Goal: Task Accomplishment & Management: Use online tool/utility

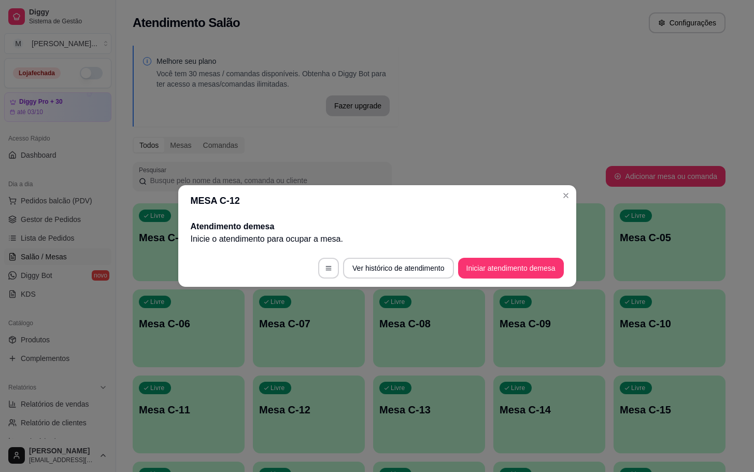
scroll to position [48, 0]
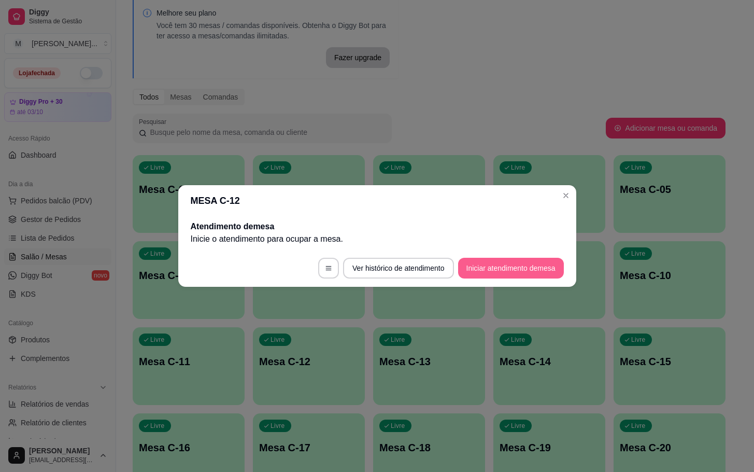
click at [503, 272] on button "Iniciar atendimento de mesa" at bounding box center [511, 268] width 106 height 21
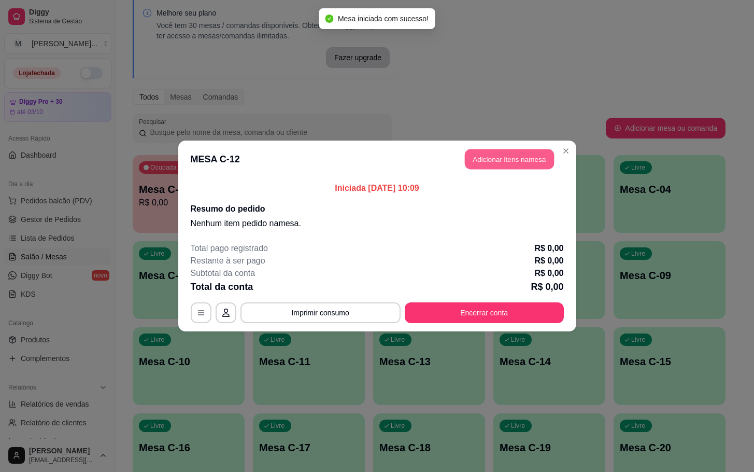
click at [489, 159] on button "Adicionar itens na mesa" at bounding box center [509, 159] width 89 height 20
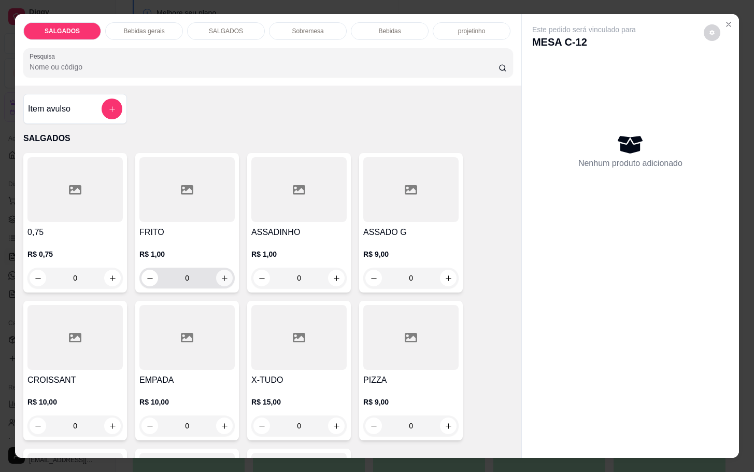
click at [216, 270] on button "increase-product-quantity" at bounding box center [224, 278] width 17 height 17
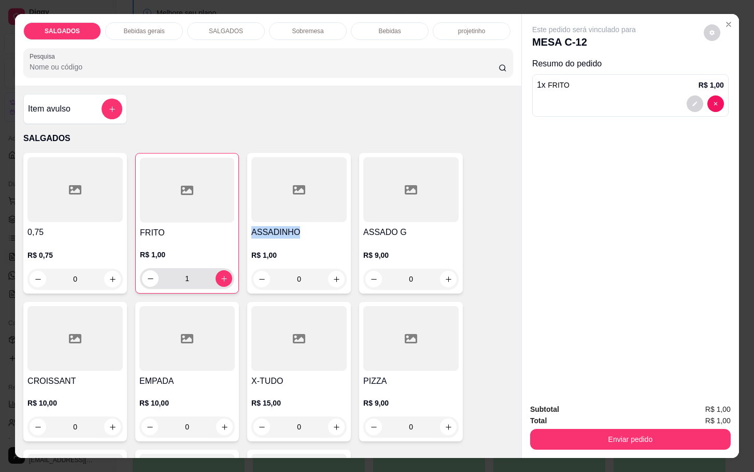
click at [214, 268] on div "1" at bounding box center [187, 278] width 90 height 21
click at [220, 275] on icon "increase-product-quantity" at bounding box center [224, 279] width 8 height 8
click at [209, 272] on input "2" at bounding box center [187, 278] width 57 height 21
click at [220, 275] on icon "increase-product-quantity" at bounding box center [224, 279] width 8 height 8
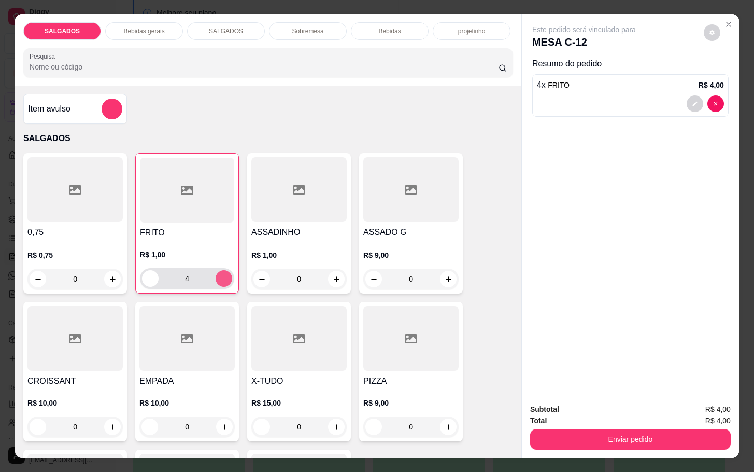
click at [220, 275] on icon "increase-product-quantity" at bounding box center [224, 279] width 8 height 8
type input "6"
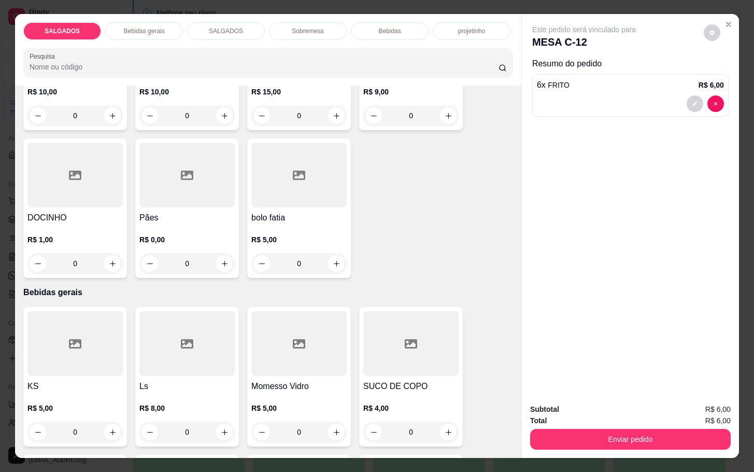
scroll to position [389, 0]
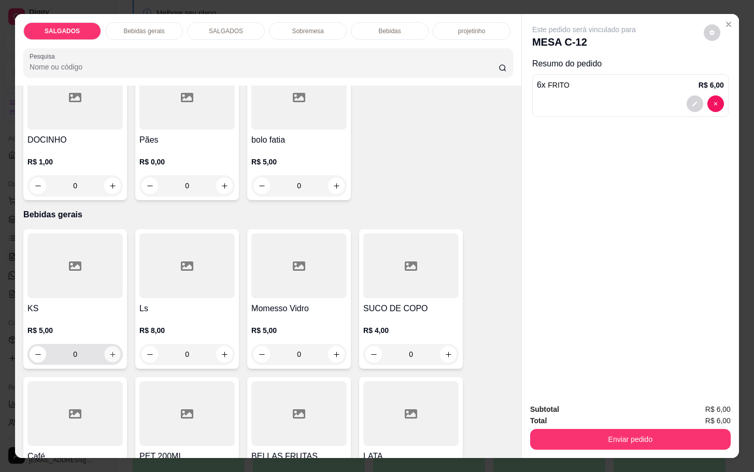
click at [109, 350] on icon "increase-product-quantity" at bounding box center [113, 354] width 8 height 8
type input "1"
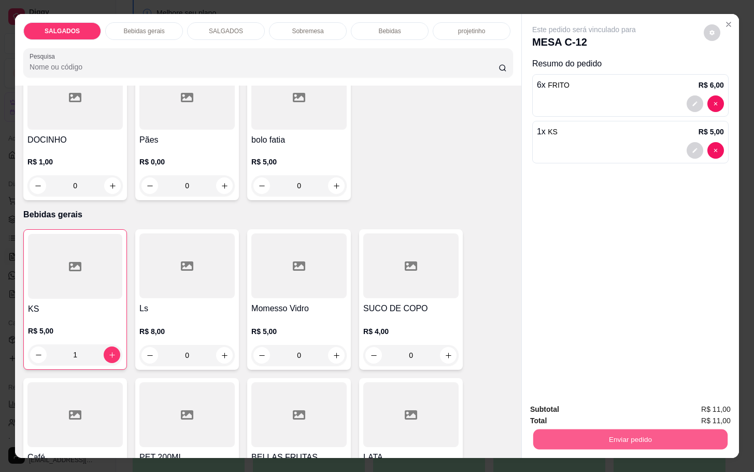
click at [558, 433] on button "Enviar pedido" at bounding box center [630, 439] width 194 height 20
click at [702, 403] on button "Enviar pedido" at bounding box center [702, 408] width 59 height 20
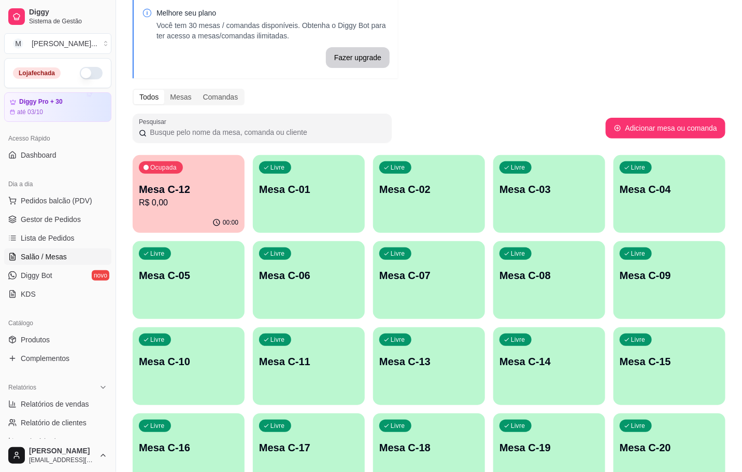
click at [304, 364] on p "Mesa C-11" at bounding box center [309, 361] width 100 height 15
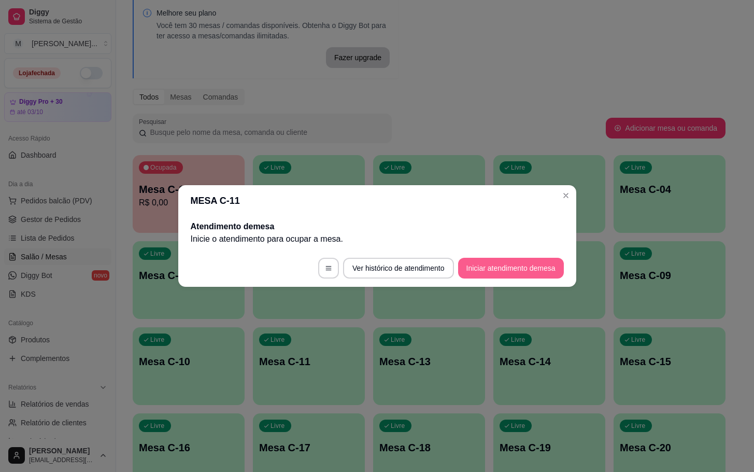
click at [512, 265] on button "Iniciar atendimento de mesa" at bounding box center [511, 268] width 106 height 21
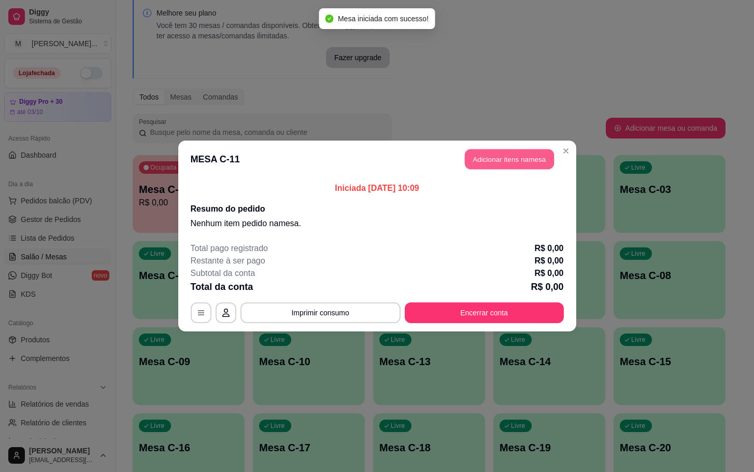
click at [487, 157] on button "Adicionar itens na mesa" at bounding box center [509, 159] width 89 height 20
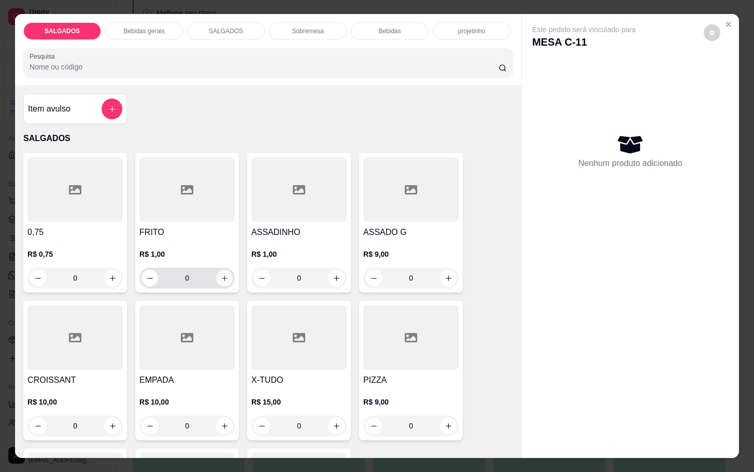
click at [216, 278] on button "increase-product-quantity" at bounding box center [224, 278] width 17 height 17
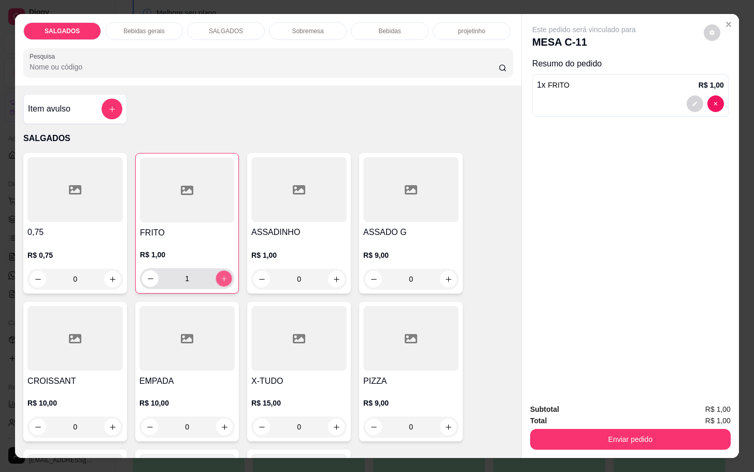
click at [216, 278] on button "increase-product-quantity" at bounding box center [224, 279] width 16 height 16
click at [216, 279] on button "increase-product-quantity" at bounding box center [224, 279] width 16 height 16
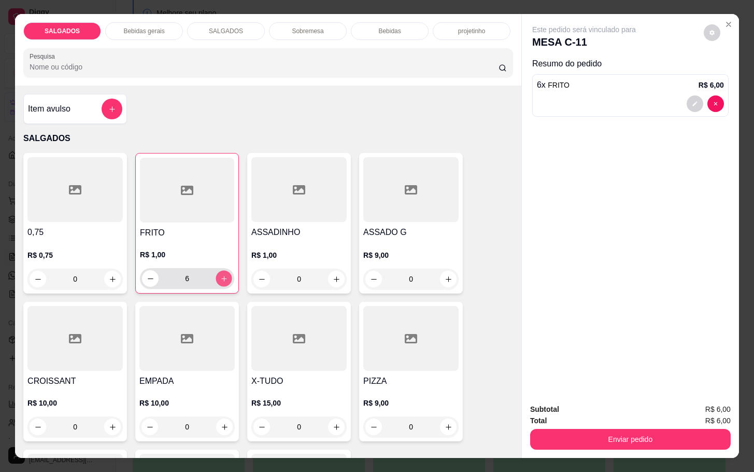
click at [216, 279] on button "increase-product-quantity" at bounding box center [224, 279] width 16 height 16
click at [216, 279] on button "increase-product-quantity" at bounding box center [224, 278] width 17 height 17
click at [216, 279] on button "increase-product-quantity" at bounding box center [224, 279] width 16 height 16
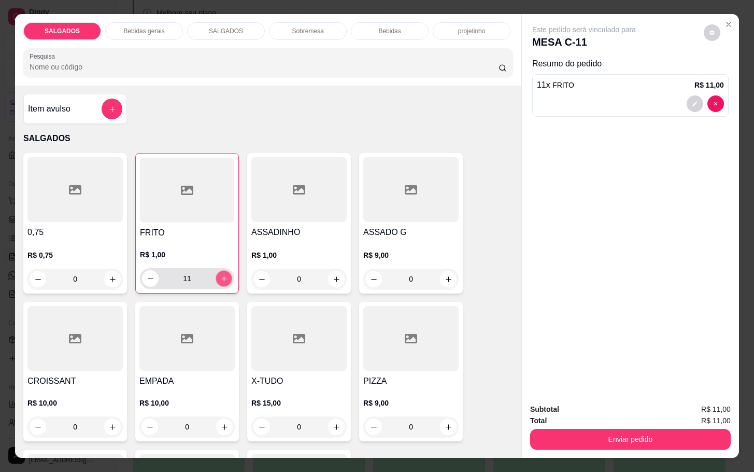
click at [216, 279] on button "increase-product-quantity" at bounding box center [224, 279] width 16 height 16
click at [216, 279] on button "increase-product-quantity" at bounding box center [224, 278] width 17 height 17
click at [216, 279] on button "increase-product-quantity" at bounding box center [224, 279] width 16 height 16
type input "15"
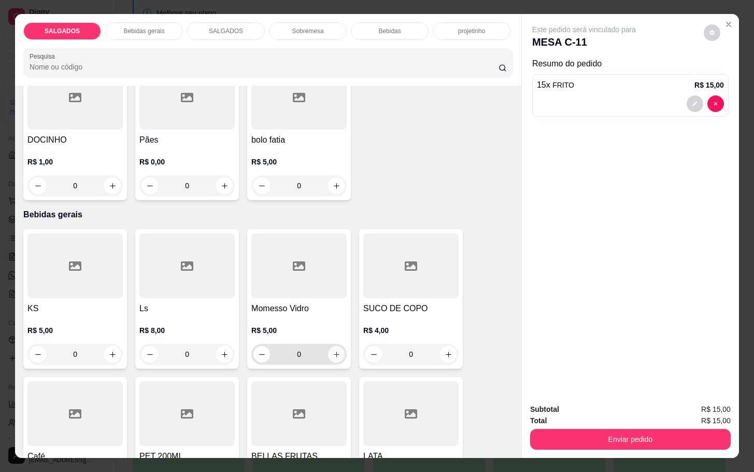
click at [336, 348] on button "increase-product-quantity" at bounding box center [336, 354] width 17 height 17
type input "1"
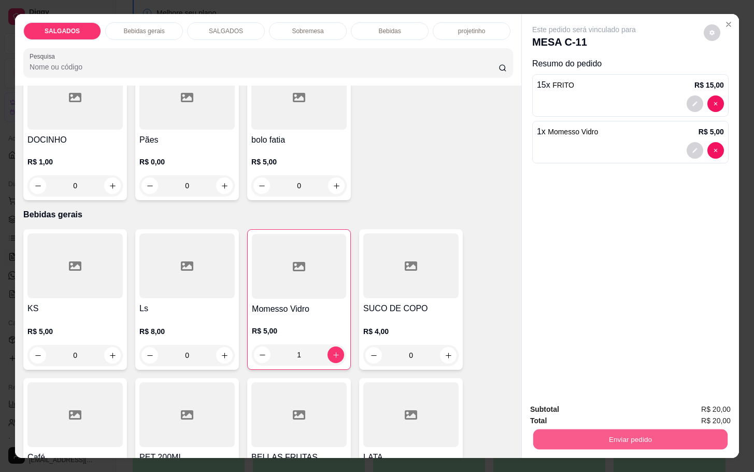
click at [593, 429] on button "Enviar pedido" at bounding box center [630, 439] width 194 height 20
click at [719, 404] on button "Enviar pedido" at bounding box center [702, 407] width 57 height 19
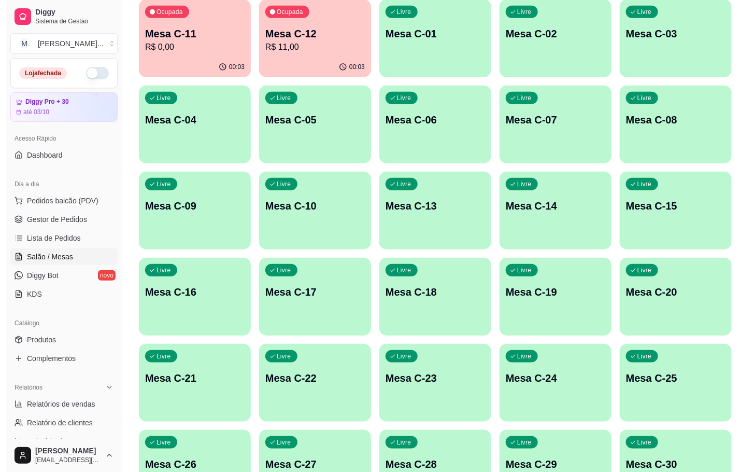
scroll to position [282, 0]
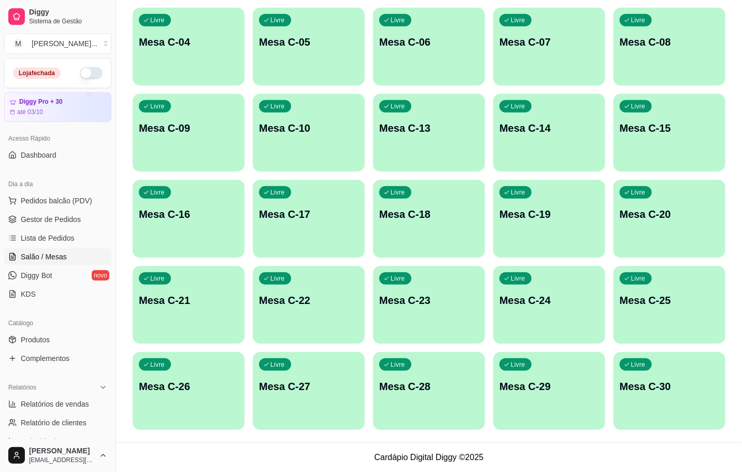
click at [300, 391] on p "Mesa C-27" at bounding box center [309, 386] width 100 height 15
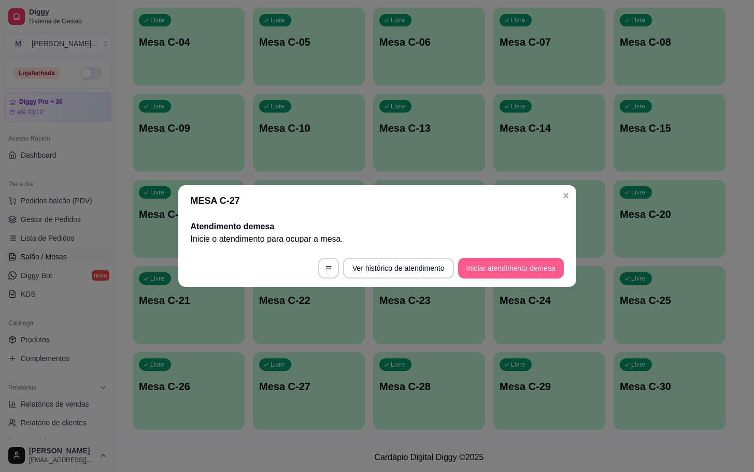
click at [487, 260] on button "Iniciar atendimento de mesa" at bounding box center [511, 268] width 106 height 21
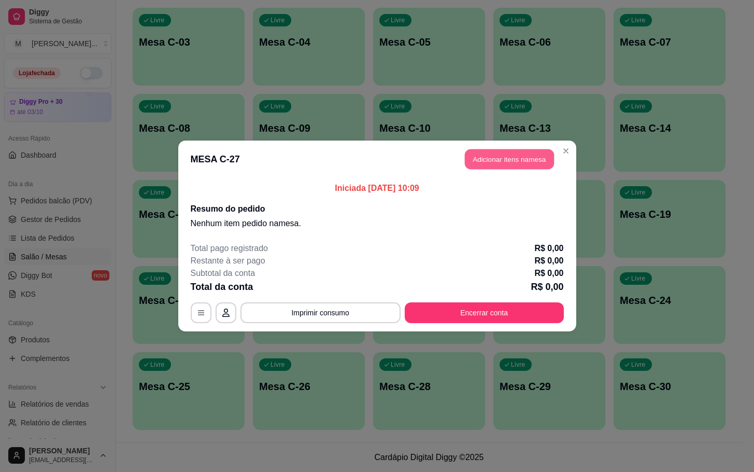
click at [522, 158] on button "Adicionar itens na mesa" at bounding box center [509, 159] width 89 height 20
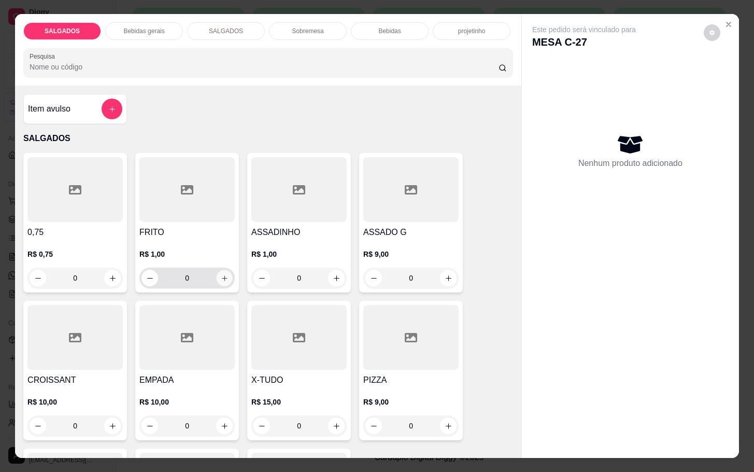
click at [221, 276] on icon "increase-product-quantity" at bounding box center [225, 278] width 8 height 8
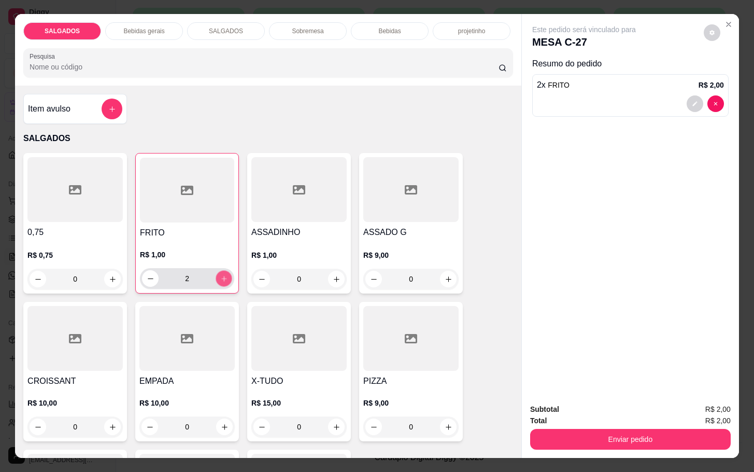
click at [221, 276] on icon "increase-product-quantity" at bounding box center [224, 279] width 8 height 8
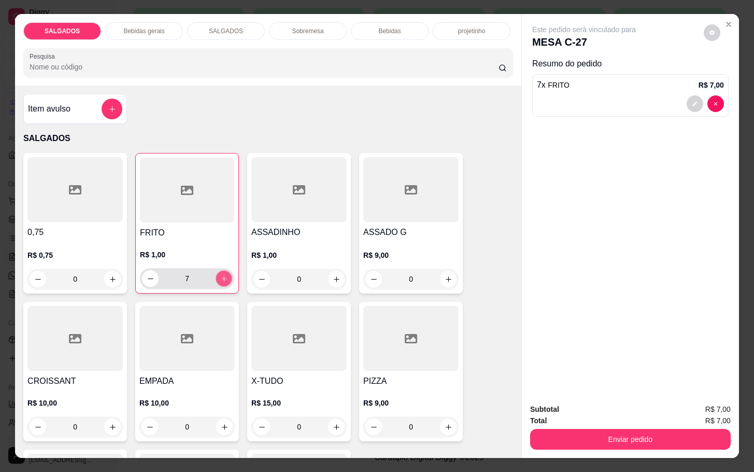
click at [221, 276] on icon "increase-product-quantity" at bounding box center [224, 279] width 8 height 8
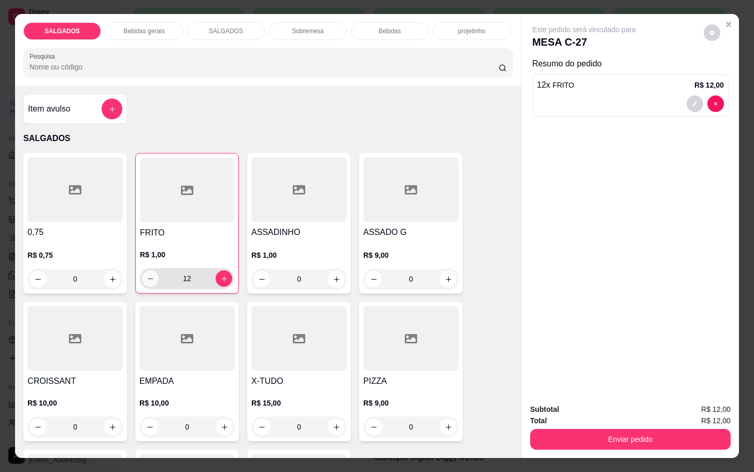
click at [149, 275] on button "decrease-product-quantity" at bounding box center [150, 278] width 17 height 17
click at [149, 275] on button "decrease-product-quantity" at bounding box center [151, 279] width 16 height 16
click at [222, 274] on button "increase-product-quantity" at bounding box center [224, 278] width 17 height 17
click at [222, 274] on button "increase-product-quantity" at bounding box center [224, 279] width 16 height 16
click at [221, 275] on icon "increase-product-quantity" at bounding box center [224, 279] width 8 height 8
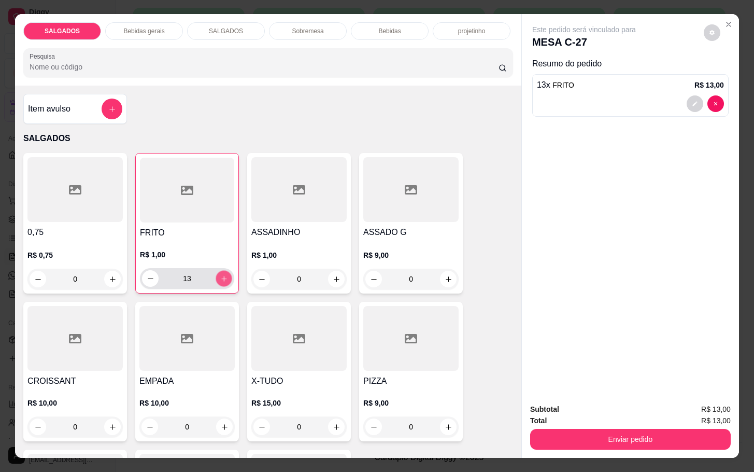
click at [221, 275] on icon "increase-product-quantity" at bounding box center [224, 279] width 8 height 8
click at [147, 275] on icon "decrease-product-quantity" at bounding box center [151, 279] width 8 height 8
type input "15"
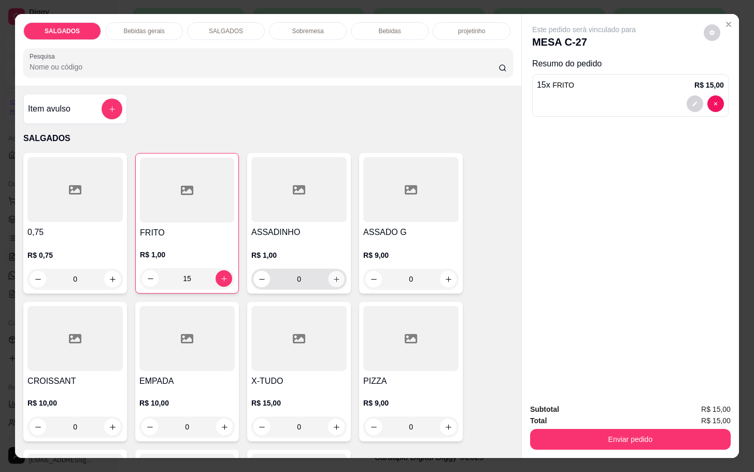
click at [335, 271] on button "increase-product-quantity" at bounding box center [337, 279] width 16 height 16
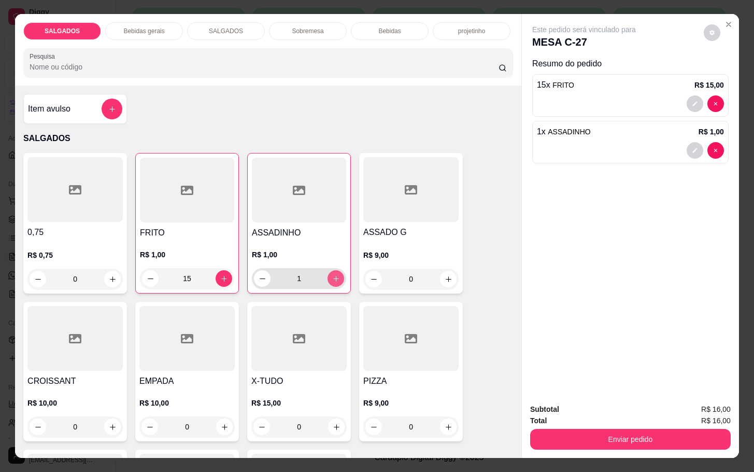
click at [335, 270] on button "increase-product-quantity" at bounding box center [336, 278] width 17 height 17
type input "3"
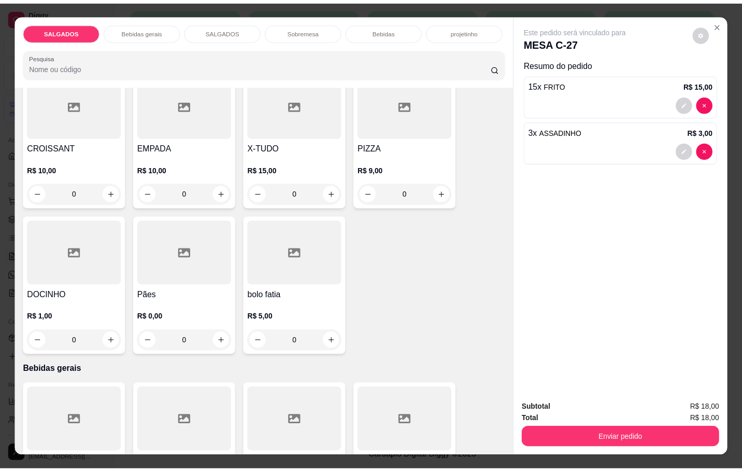
scroll to position [389, 0]
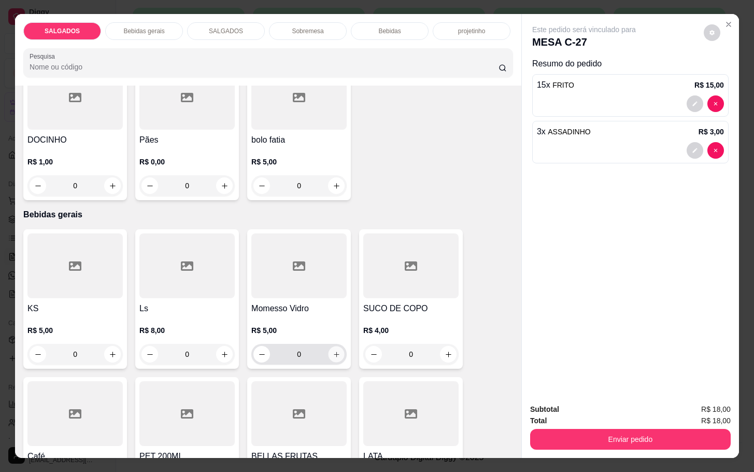
click at [333, 350] on icon "increase-product-quantity" at bounding box center [337, 354] width 8 height 8
type input "1"
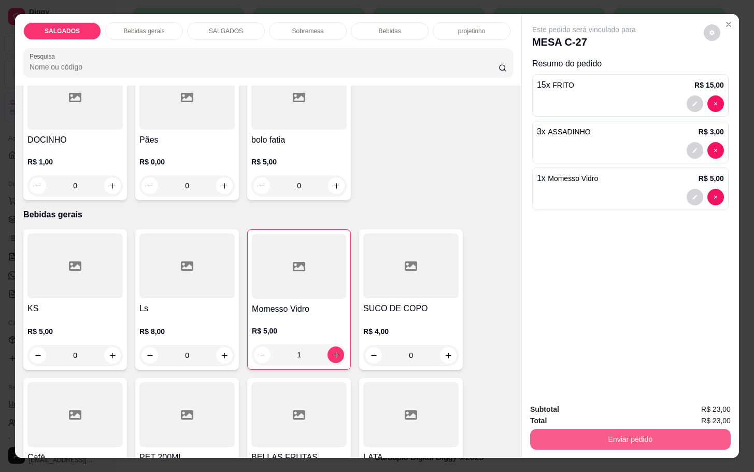
click at [572, 429] on button "Enviar pedido" at bounding box center [630, 439] width 201 height 21
click at [711, 400] on button "Enviar pedido" at bounding box center [702, 408] width 59 height 20
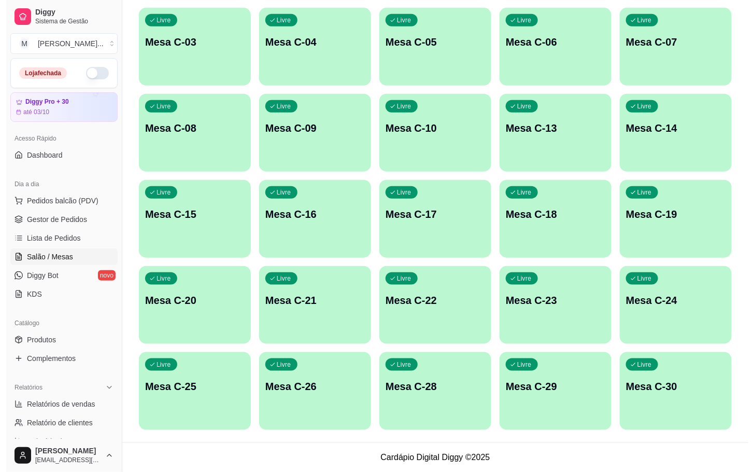
scroll to position [48, 0]
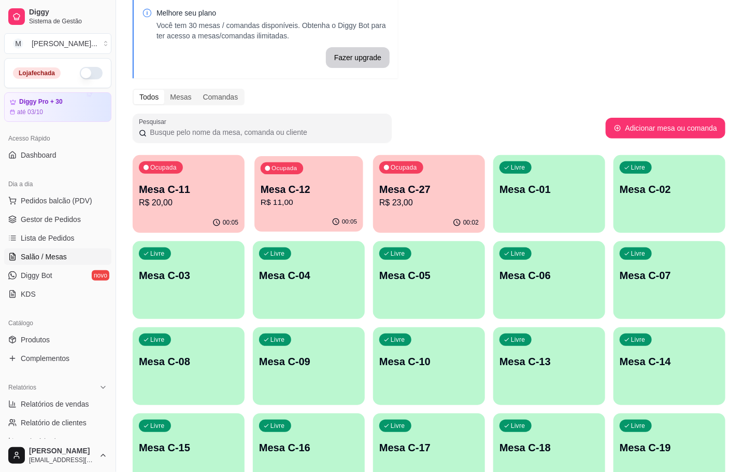
click at [316, 194] on p "Mesa C-12" at bounding box center [309, 189] width 96 height 14
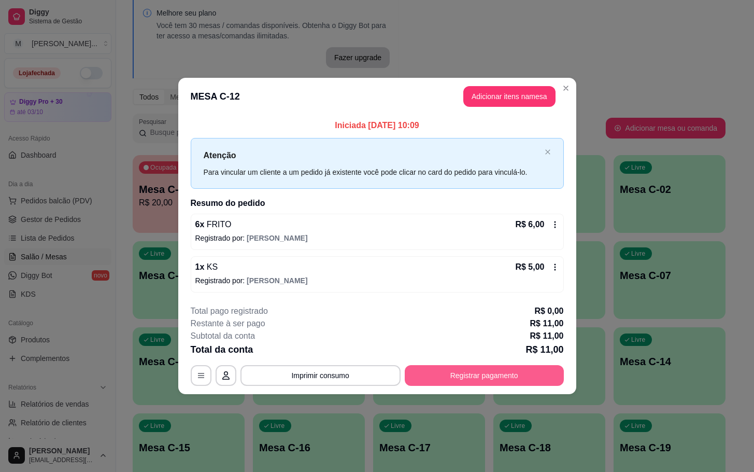
click at [473, 377] on button "Registrar pagamento" at bounding box center [484, 375] width 159 height 21
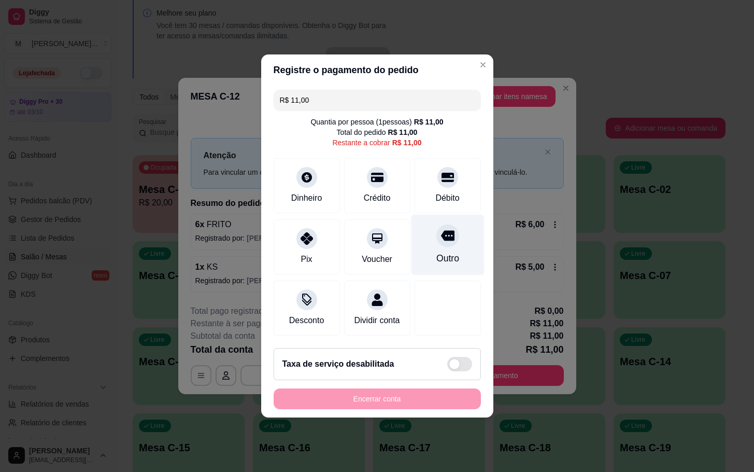
click at [445, 238] on div "Outro" at bounding box center [447, 245] width 73 height 61
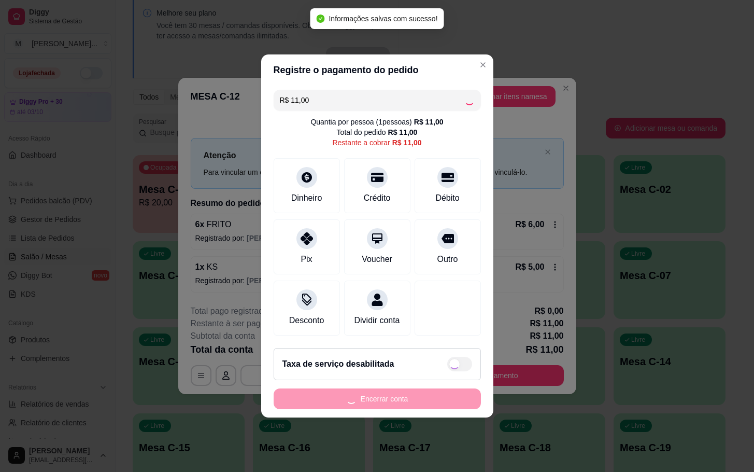
type input "R$ 0,00"
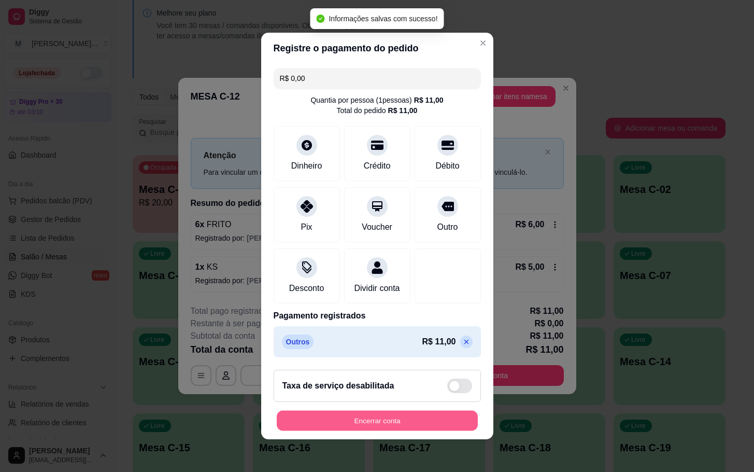
click at [422, 431] on button "Encerrar conta" at bounding box center [377, 421] width 201 height 20
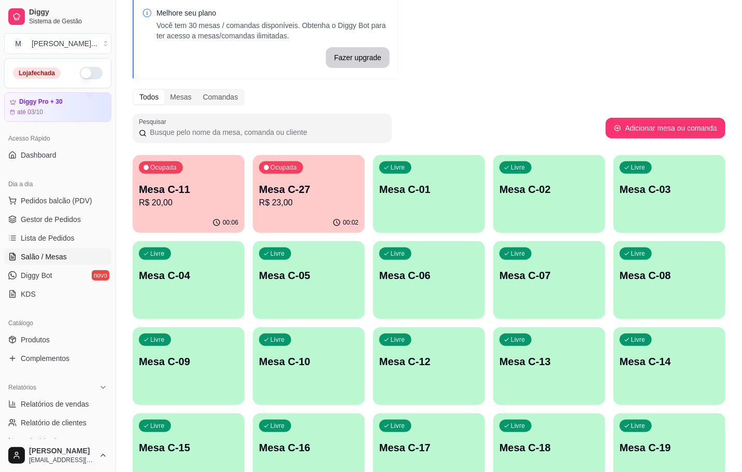
click at [131, 188] on div "Melhore seu plano Você tem 30 mesas / comandas disponíveis. Obtenha o Diggy Bot…" at bounding box center [429, 333] width 626 height 684
click at [163, 207] on p "R$ 20,00" at bounding box center [188, 202] width 96 height 12
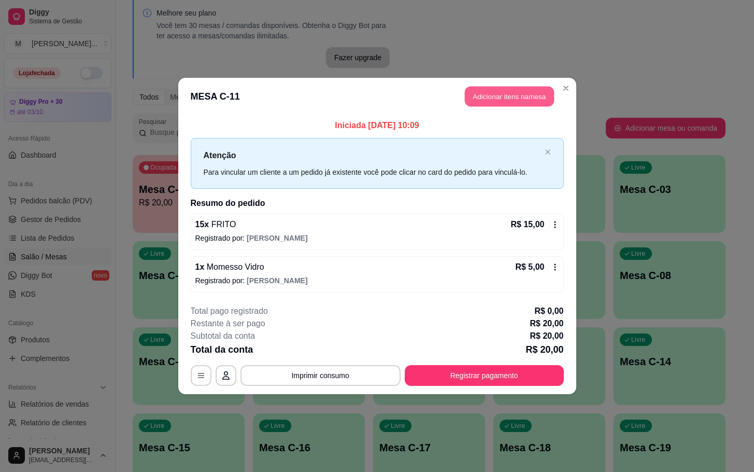
click at [524, 93] on button "Adicionar itens na mesa" at bounding box center [509, 97] width 89 height 20
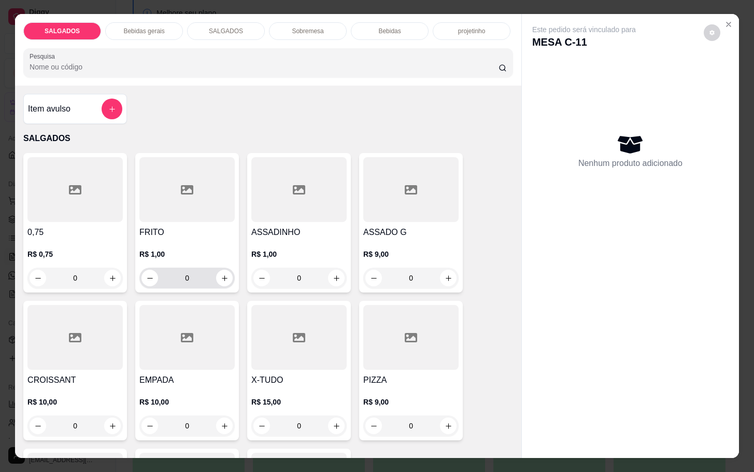
click at [196, 271] on input "0" at bounding box center [187, 278] width 58 height 21
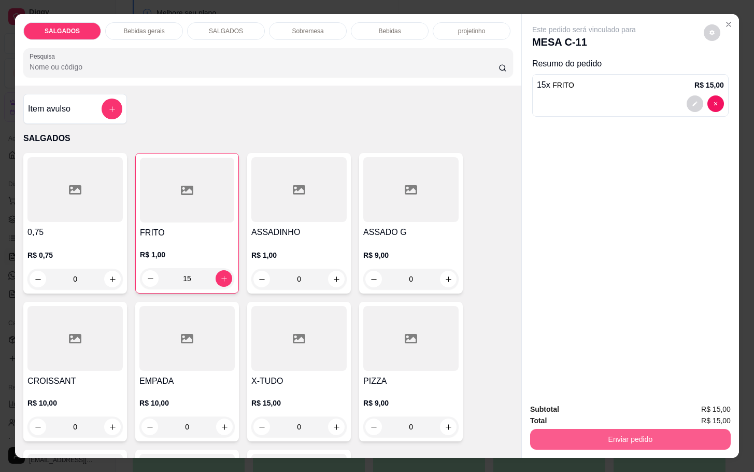
type input "15"
click at [577, 429] on button "Enviar pedido" at bounding box center [630, 439] width 194 height 20
click at [571, 431] on button "Enviar pedido" at bounding box center [630, 439] width 194 height 20
click at [707, 406] on button "Enviar pedido" at bounding box center [702, 408] width 59 height 20
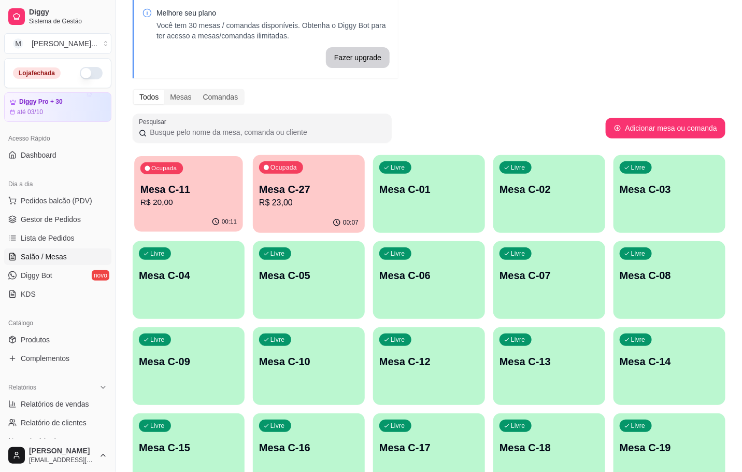
click at [184, 216] on div "00:11" at bounding box center [188, 222] width 109 height 20
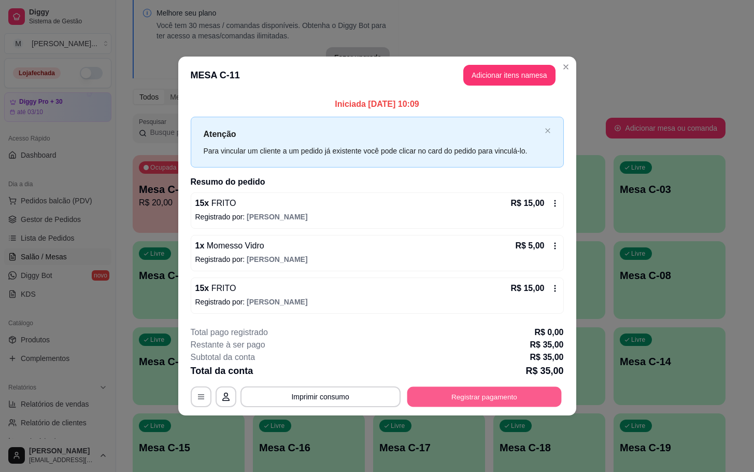
click at [487, 389] on button "Registrar pagamento" at bounding box center [484, 396] width 154 height 20
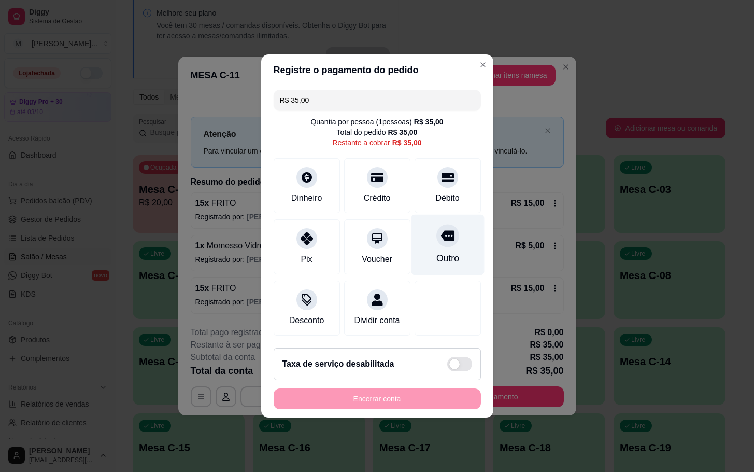
click at [437, 230] on div at bounding box center [448, 235] width 23 height 23
type input "R$ 0,00"
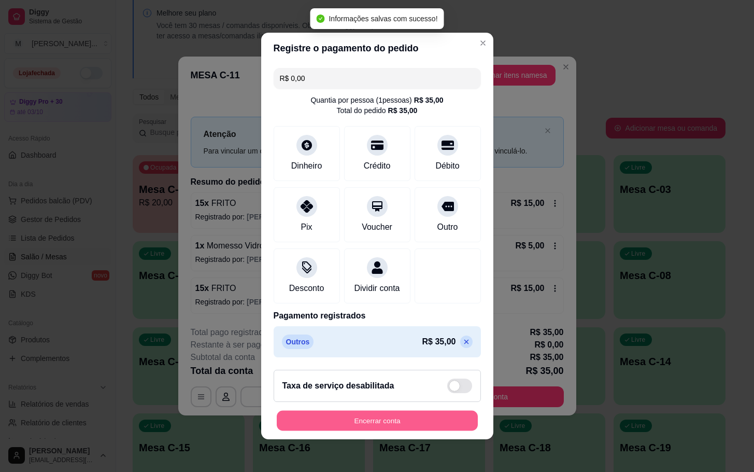
click at [373, 431] on button "Encerrar conta" at bounding box center [377, 421] width 201 height 20
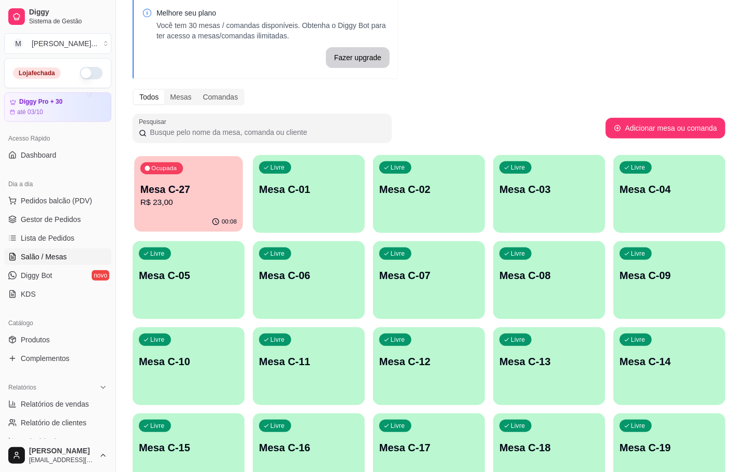
click at [173, 215] on div "00:08" at bounding box center [188, 222] width 109 height 20
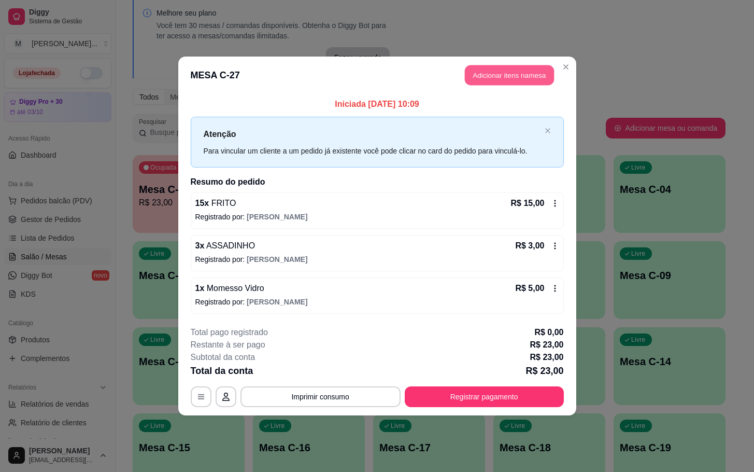
click at [479, 69] on button "Adicionar itens na mesa" at bounding box center [509, 75] width 89 height 20
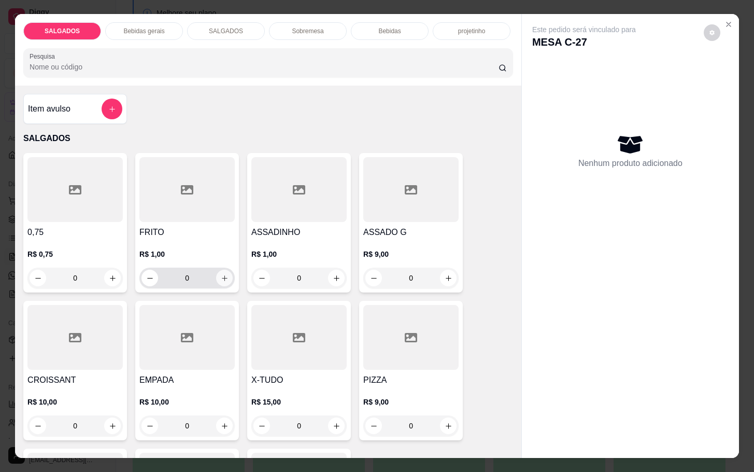
click at [216, 272] on button "increase-product-quantity" at bounding box center [224, 278] width 17 height 17
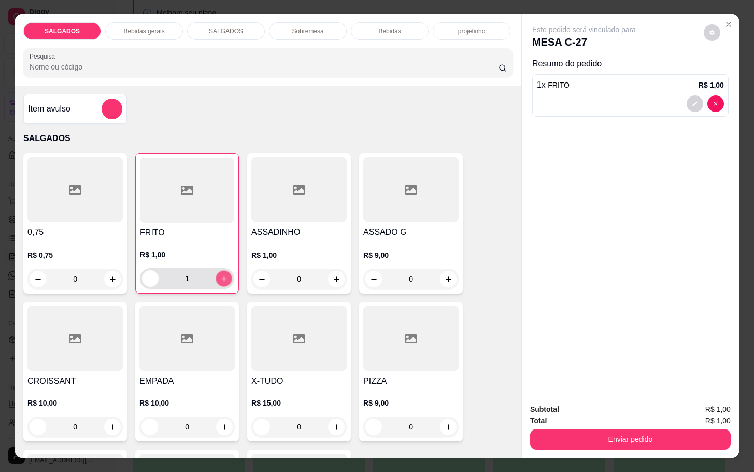
click at [220, 275] on icon "increase-product-quantity" at bounding box center [224, 279] width 8 height 8
type input "3"
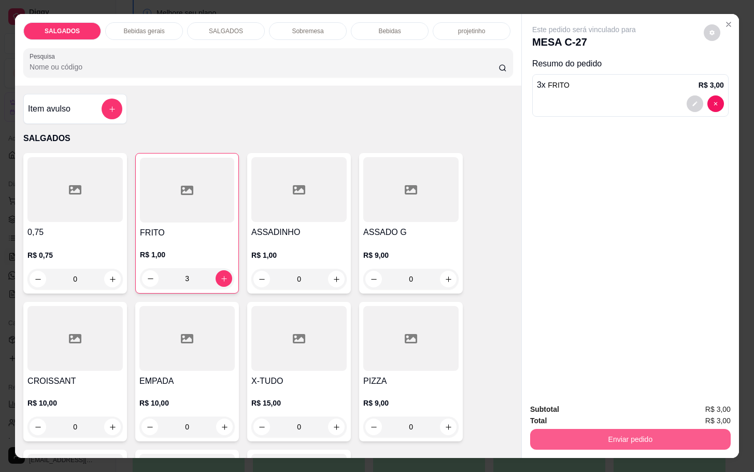
click at [627, 429] on button "Enviar pedido" at bounding box center [630, 439] width 201 height 21
click at [702, 403] on button "Enviar pedido" at bounding box center [702, 407] width 57 height 19
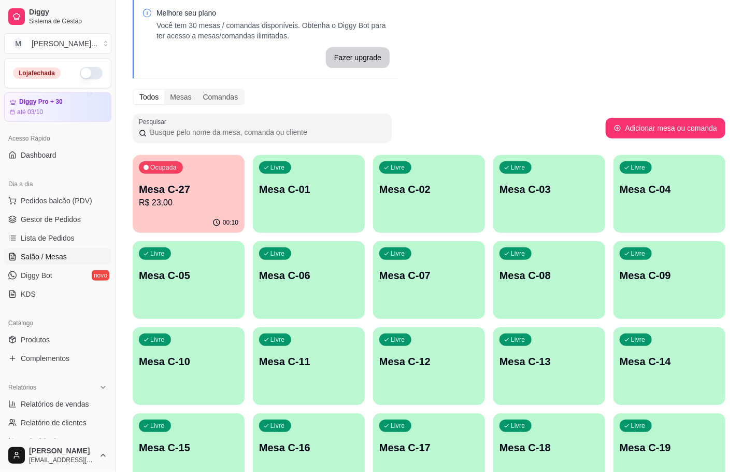
click at [349, 365] on p "Mesa C-11" at bounding box center [309, 361] width 100 height 15
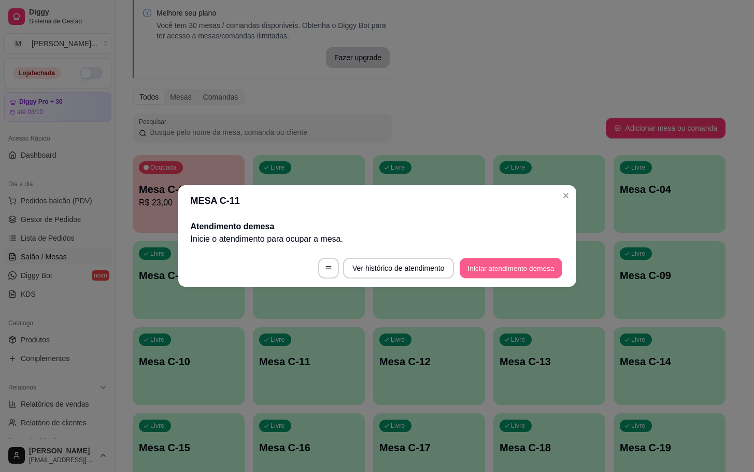
click at [499, 271] on button "Iniciar atendimento de mesa" at bounding box center [511, 268] width 103 height 20
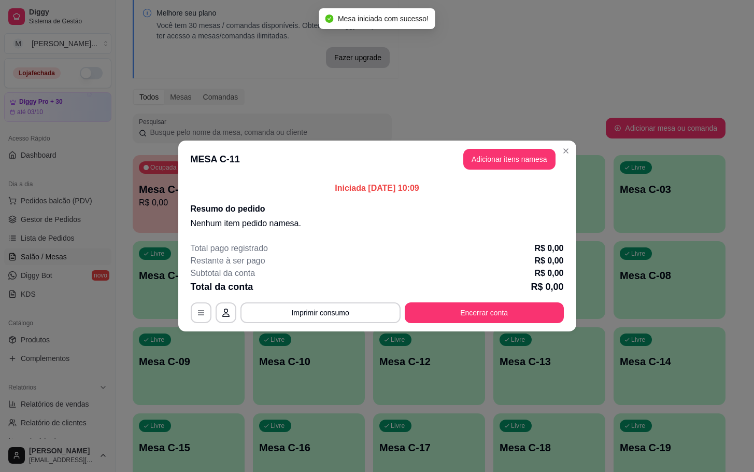
click at [512, 140] on header "MESA C-11 Adicionar itens na mesa" at bounding box center [377, 158] width 398 height 37
click at [527, 151] on button "Adicionar itens na mesa" at bounding box center [509, 159] width 89 height 20
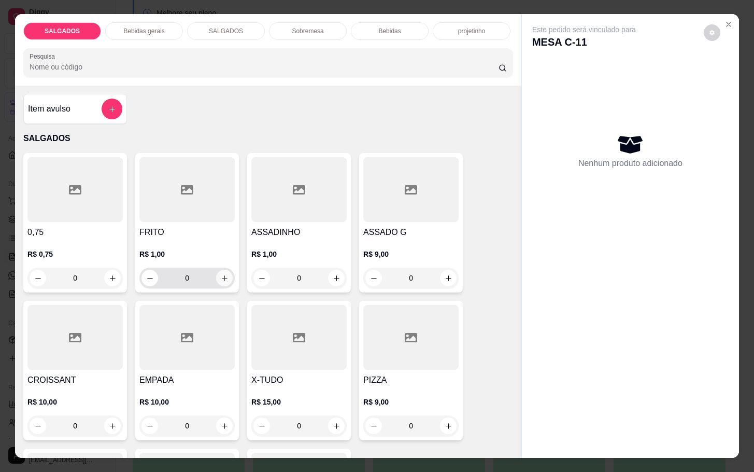
click at [222, 274] on icon "increase-product-quantity" at bounding box center [225, 278] width 8 height 8
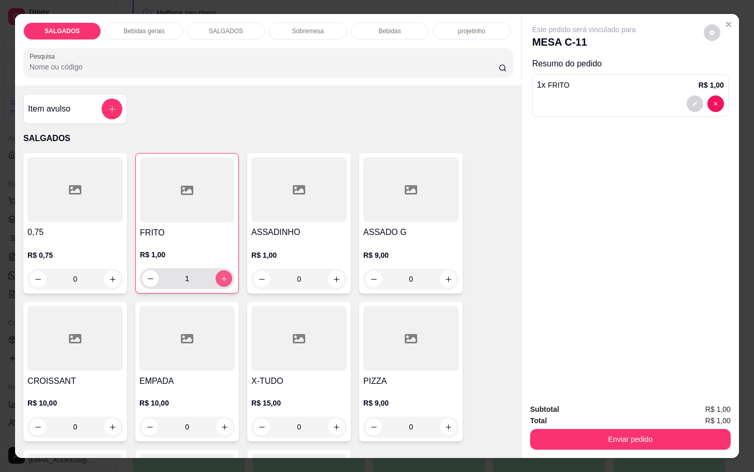
click at [222, 273] on button "increase-product-quantity" at bounding box center [224, 278] width 17 height 17
click at [222, 273] on button "increase-product-quantity" at bounding box center [224, 279] width 16 height 16
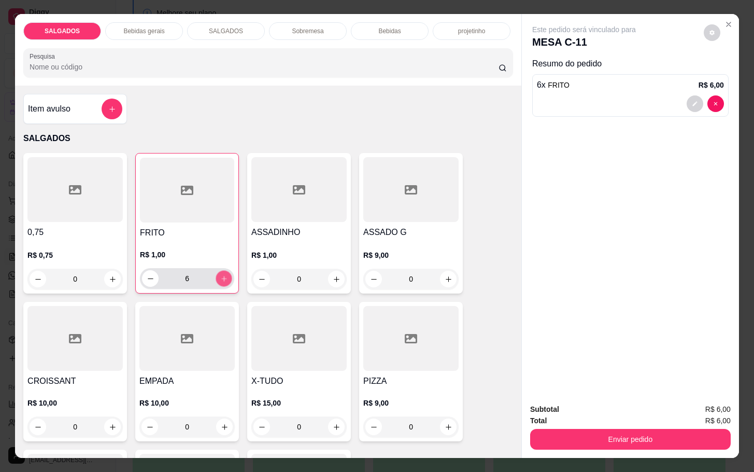
click at [222, 273] on button "increase-product-quantity" at bounding box center [224, 279] width 16 height 16
click at [222, 273] on button "increase-product-quantity" at bounding box center [224, 278] width 17 height 17
type input "9"
click at [333, 275] on icon "increase-product-quantity" at bounding box center [337, 279] width 8 height 8
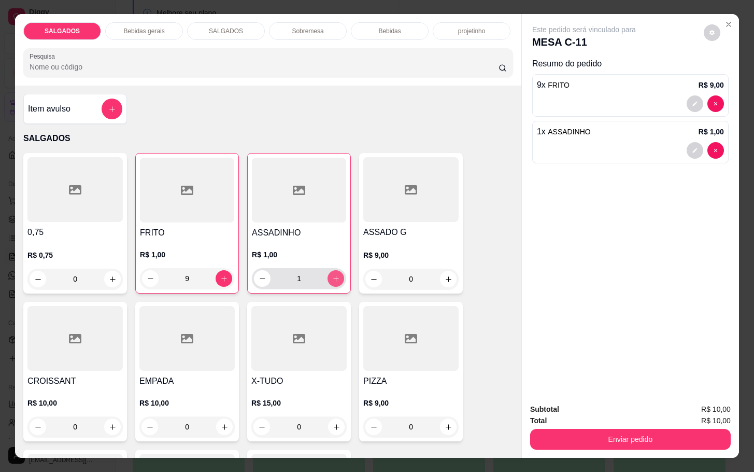
click at [332, 275] on icon "increase-product-quantity" at bounding box center [336, 279] width 8 height 8
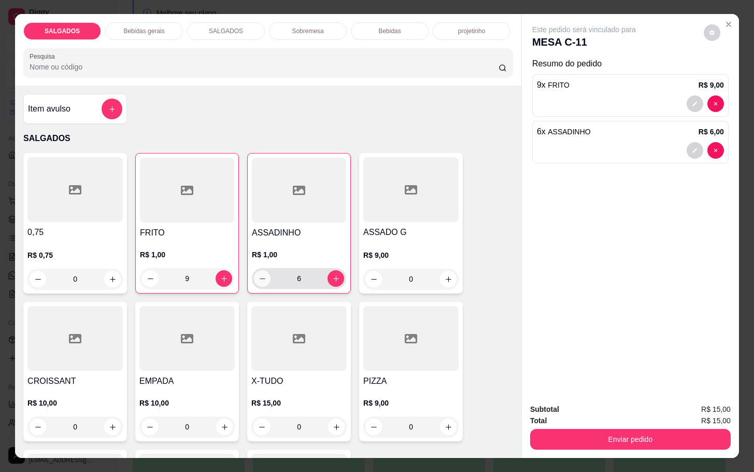
click at [259, 275] on icon "decrease-product-quantity" at bounding box center [263, 279] width 8 height 8
type input "5"
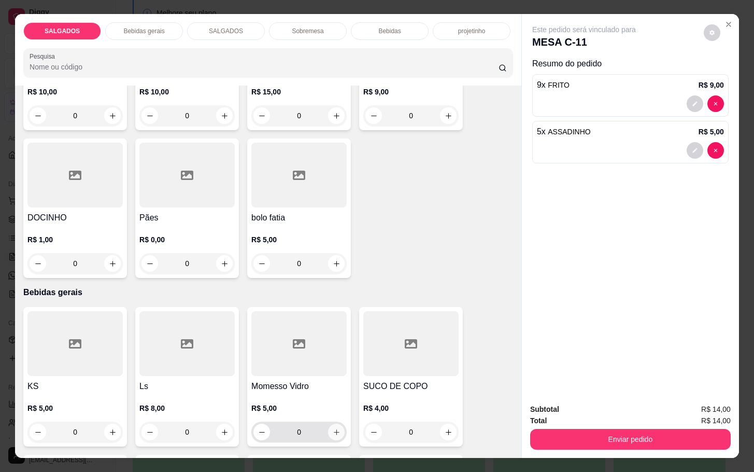
click at [333, 429] on icon "increase-product-quantity" at bounding box center [337, 432] width 8 height 8
type input "1"
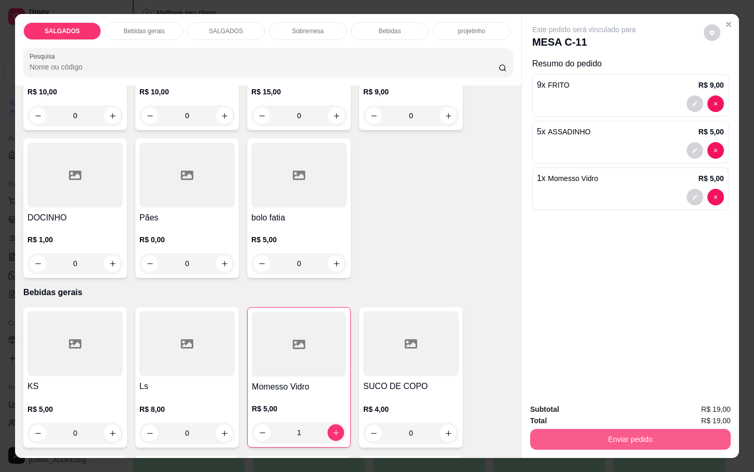
click at [581, 434] on button "Enviar pedido" at bounding box center [630, 439] width 201 height 21
click at [723, 409] on button "Enviar pedido" at bounding box center [702, 407] width 57 height 19
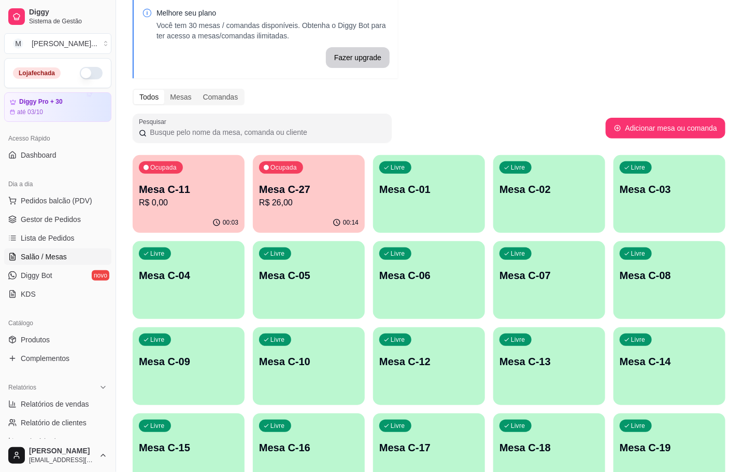
click at [288, 203] on p "R$ 26,00" at bounding box center [309, 202] width 100 height 12
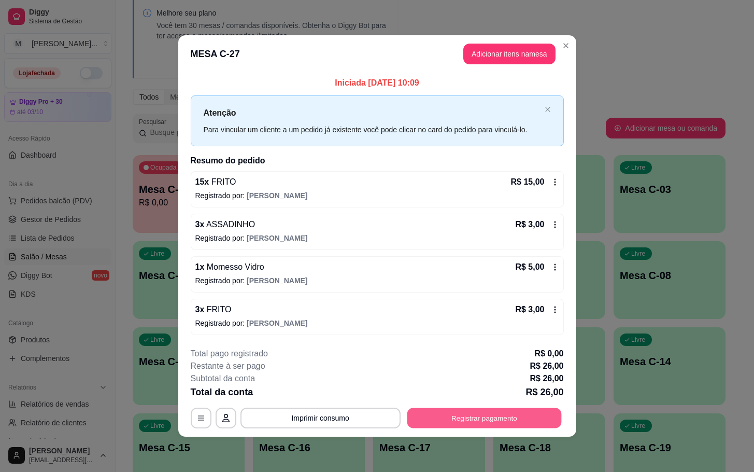
click at [504, 416] on button "Registrar pagamento" at bounding box center [484, 417] width 154 height 20
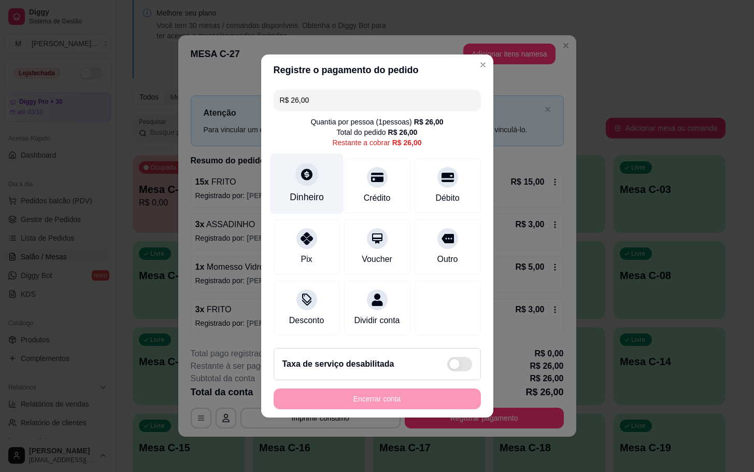
click at [308, 182] on div "Dinheiro" at bounding box center [306, 183] width 73 height 61
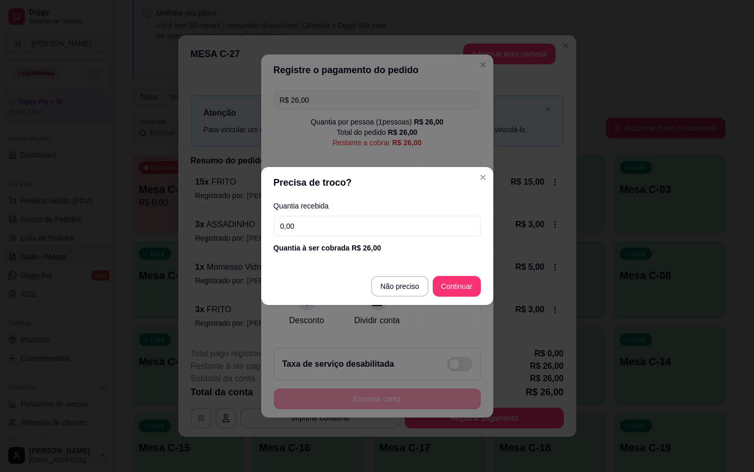
click at [354, 228] on input "0,00" at bounding box center [377, 226] width 207 height 21
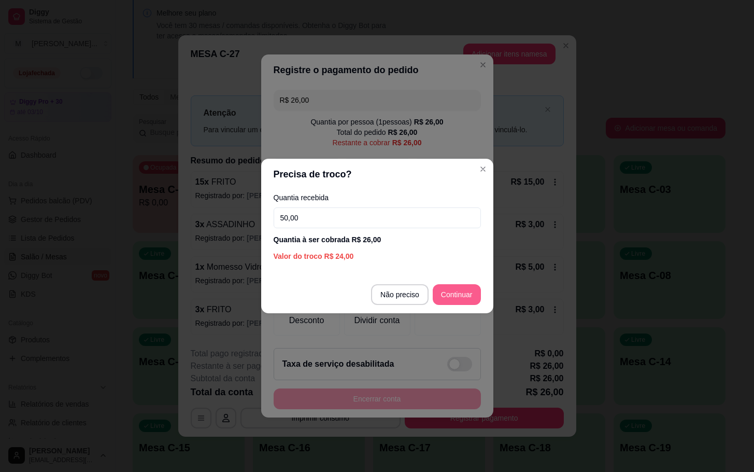
type input "50,00"
click at [481, 298] on footer "Não preciso Continuar" at bounding box center [377, 294] width 232 height 37
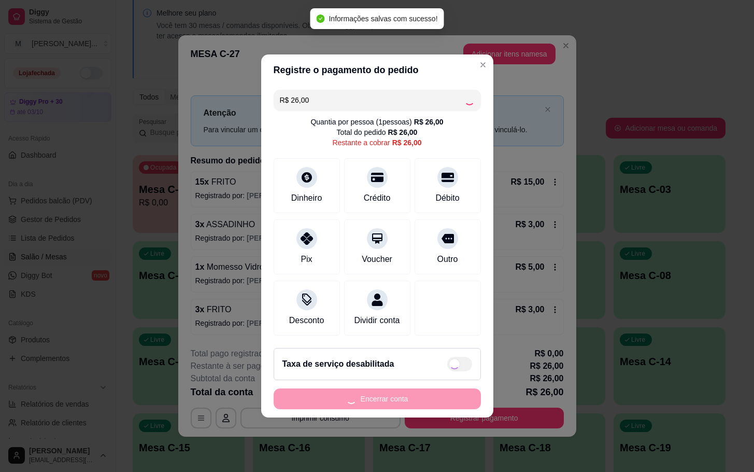
type input "R$ 0,00"
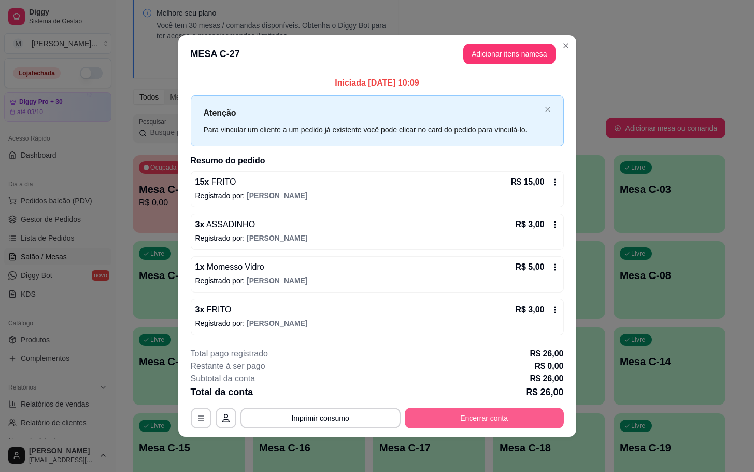
click at [497, 420] on button "Encerrar conta" at bounding box center [484, 417] width 159 height 21
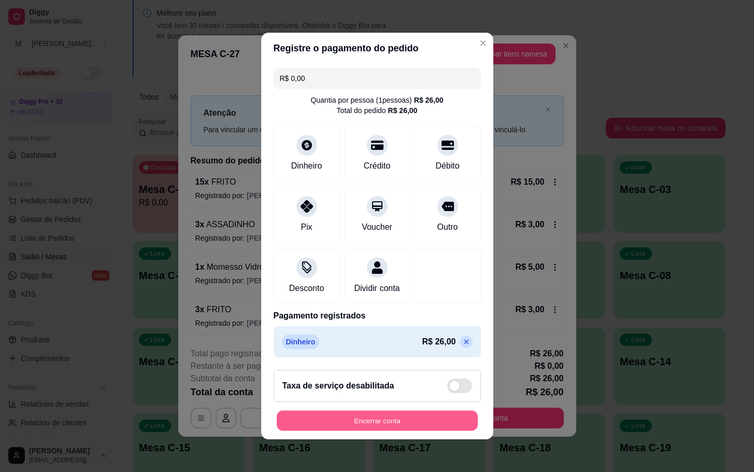
click at [418, 431] on button "Encerrar conta" at bounding box center [377, 421] width 201 height 20
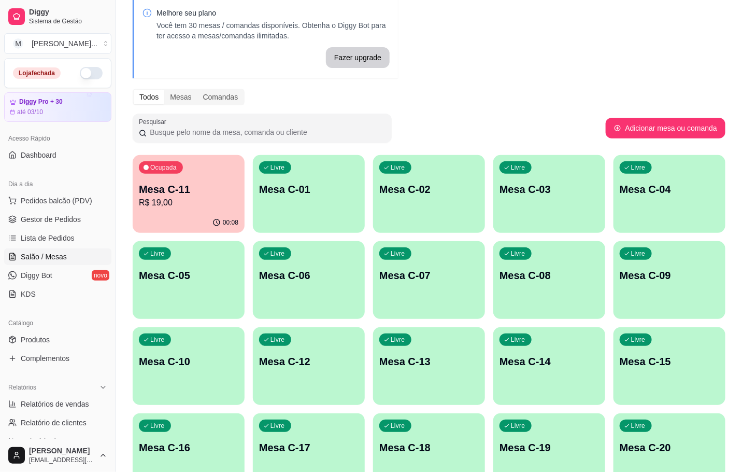
click at [145, 184] on p "Mesa C-11" at bounding box center [189, 189] width 100 height 15
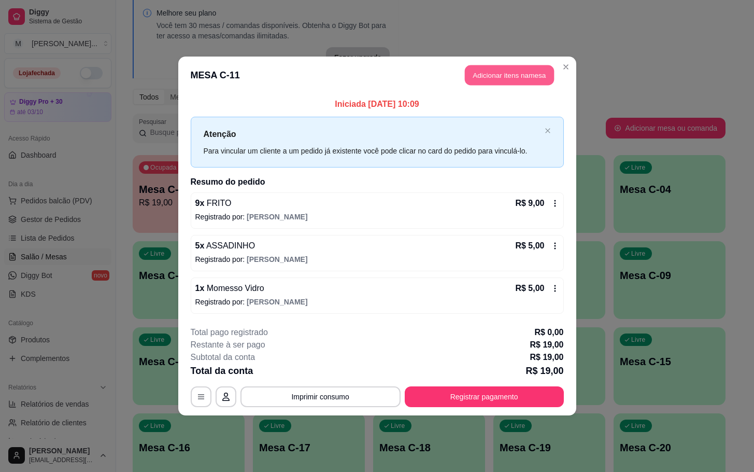
click at [487, 69] on button "Adicionar itens na mesa" at bounding box center [509, 75] width 89 height 20
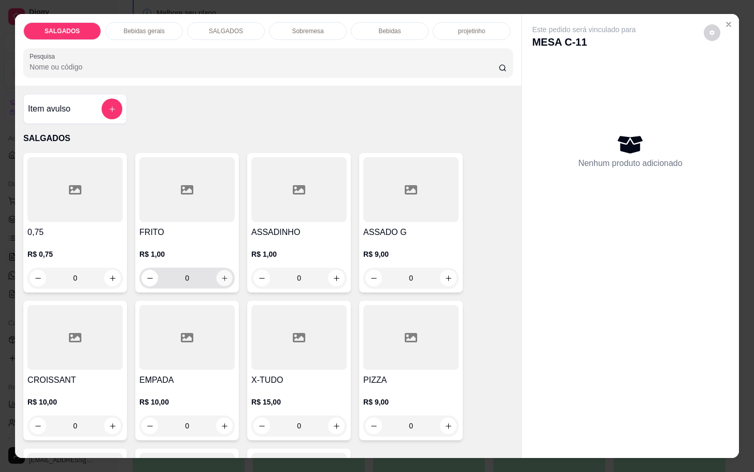
click at [221, 275] on icon "increase-product-quantity" at bounding box center [225, 278] width 8 height 8
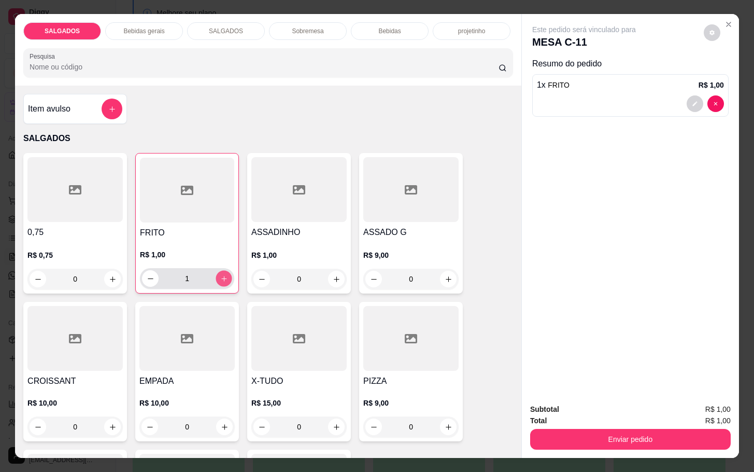
click at [220, 275] on icon "increase-product-quantity" at bounding box center [224, 279] width 8 height 8
type input "2"
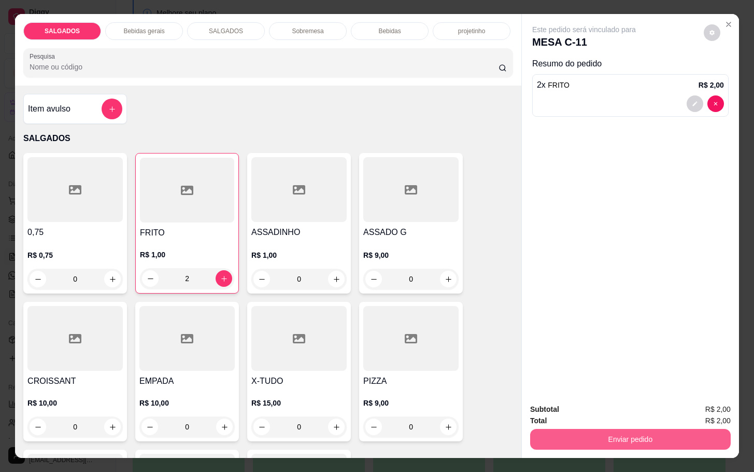
click at [617, 430] on button "Enviar pedido" at bounding box center [630, 439] width 201 height 21
click at [630, 405] on button "Registrar cliente" at bounding box center [633, 407] width 66 height 19
click at [597, 429] on button "Enviar pedido" at bounding box center [630, 439] width 201 height 21
click at [691, 400] on button "Enviar pedido" at bounding box center [702, 407] width 57 height 19
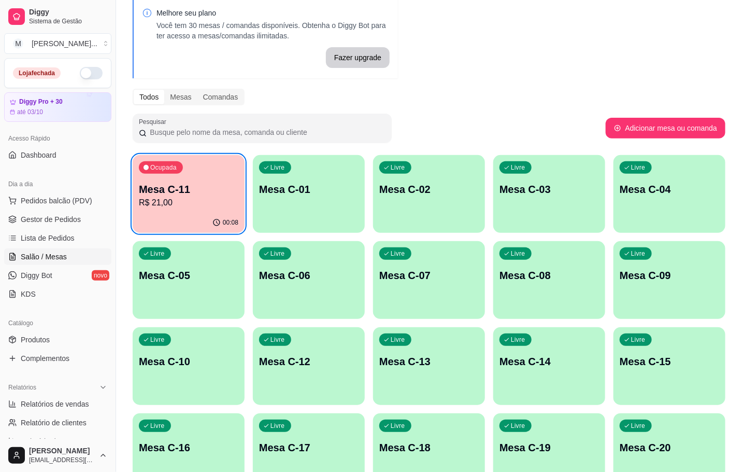
click at [201, 170] on div "Ocupada Mesa C-11 R$ 21,00" at bounding box center [189, 184] width 112 height 58
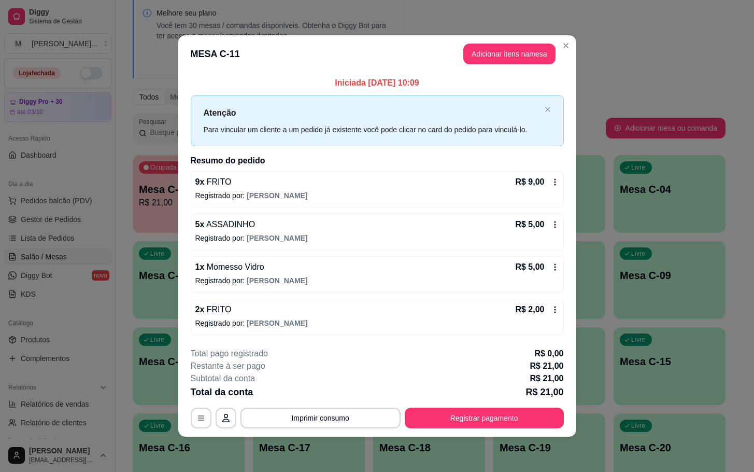
click at [530, 406] on div "**********" at bounding box center [377, 387] width 373 height 81
click at [534, 417] on button "Registrar pagamento" at bounding box center [484, 417] width 159 height 21
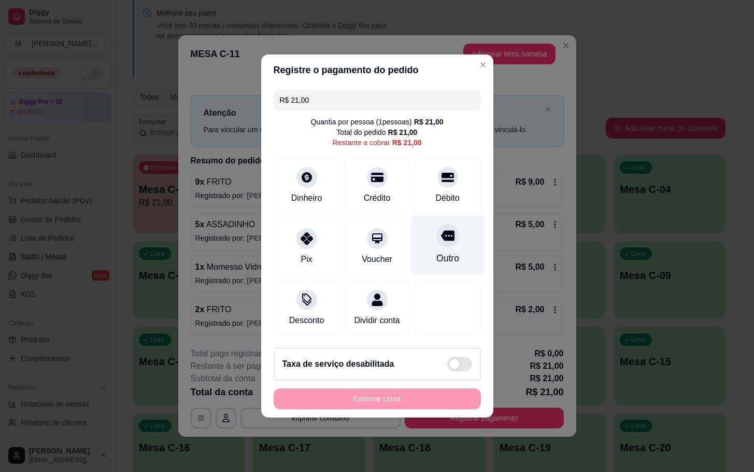
click at [423, 233] on div "Outro" at bounding box center [447, 245] width 73 height 61
type input "R$ 0,00"
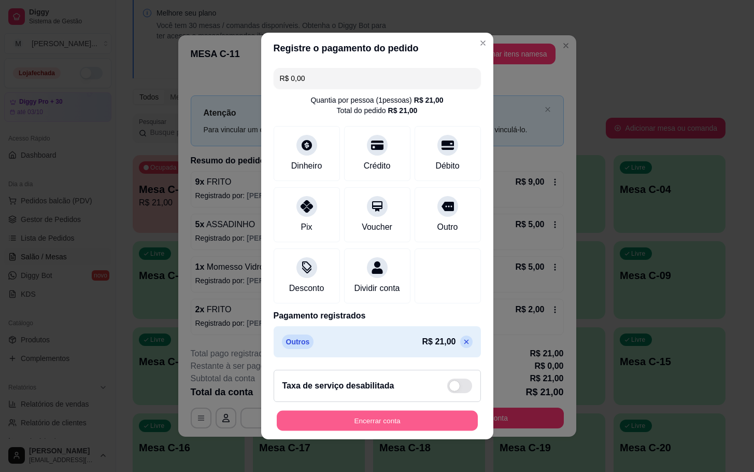
click at [431, 428] on button "Encerrar conta" at bounding box center [377, 421] width 201 height 20
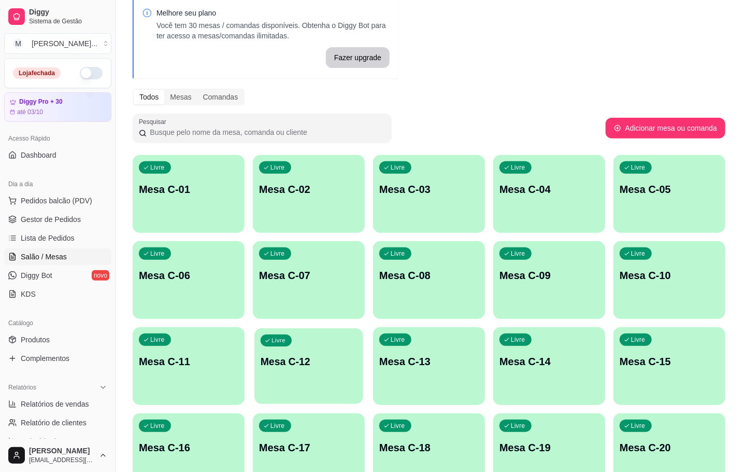
click at [352, 356] on p "Mesa C-12" at bounding box center [309, 362] width 96 height 14
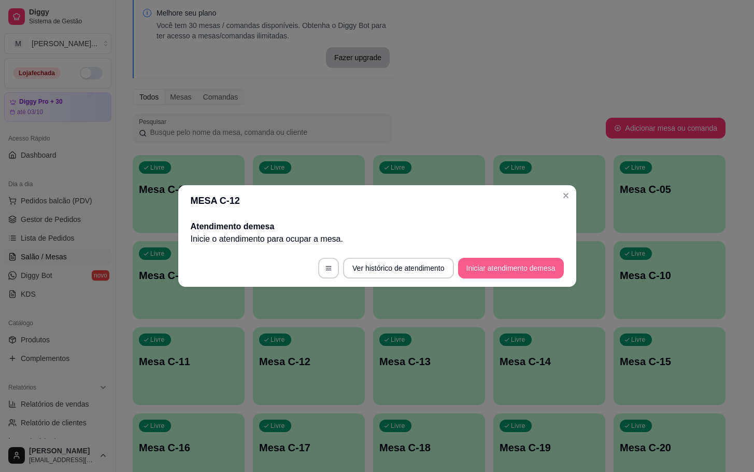
click at [525, 274] on button "Iniciar atendimento de mesa" at bounding box center [511, 268] width 106 height 21
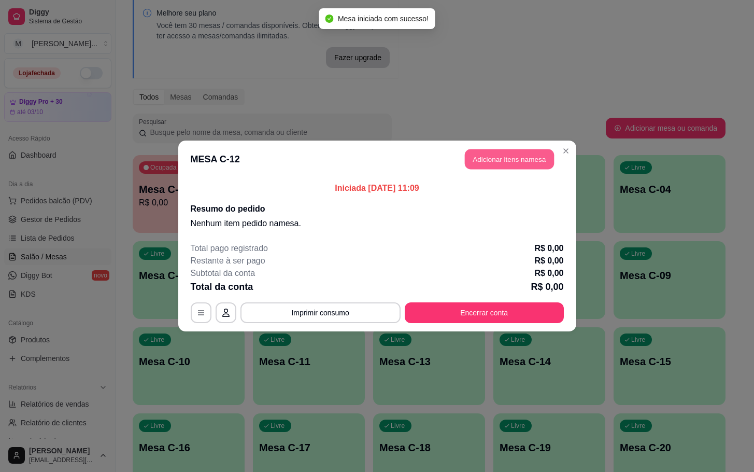
click at [516, 167] on button "Adicionar itens na mesa" at bounding box center [509, 159] width 89 height 20
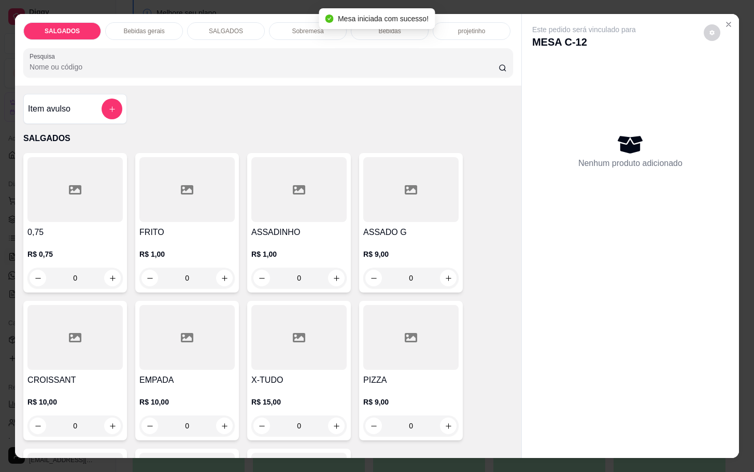
drag, startPoint x: 228, startPoint y: 266, endPoint x: 218, endPoint y: 266, distance: 9.3
click at [224, 268] on div "0" at bounding box center [186, 278] width 95 height 21
click at [218, 270] on button "increase-product-quantity" at bounding box center [224, 278] width 17 height 17
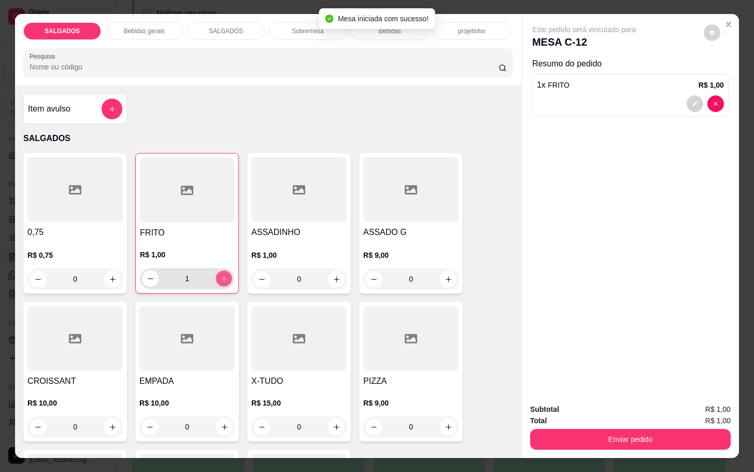
click at [218, 271] on button "increase-product-quantity" at bounding box center [224, 279] width 16 height 16
type input "4"
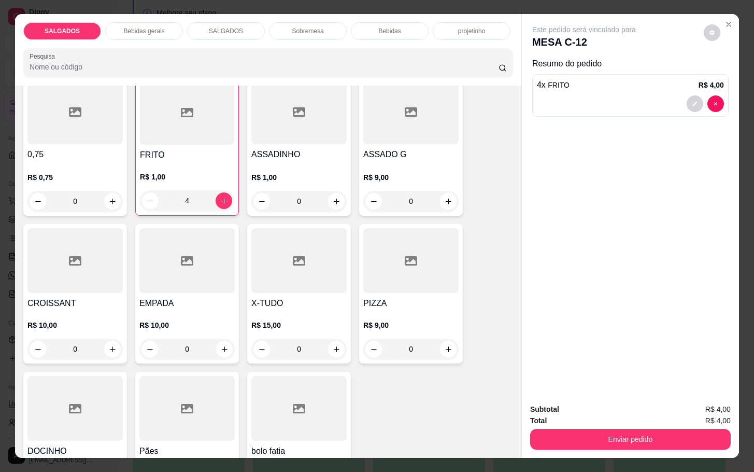
scroll to position [156, 0]
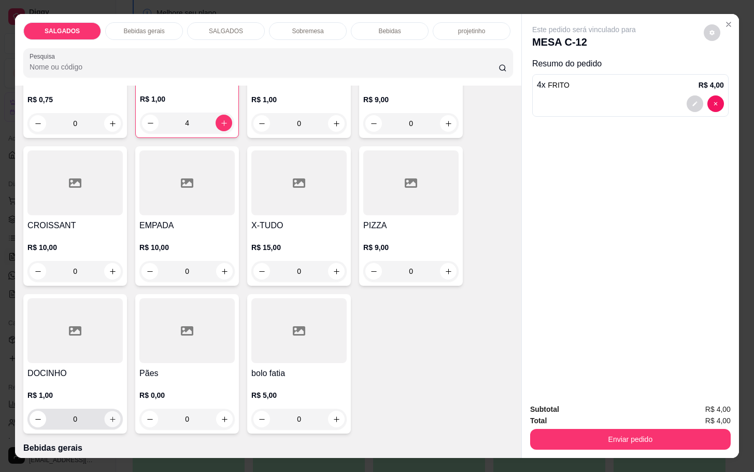
click at [109, 415] on icon "increase-product-quantity" at bounding box center [113, 419] width 8 height 8
type input "1"
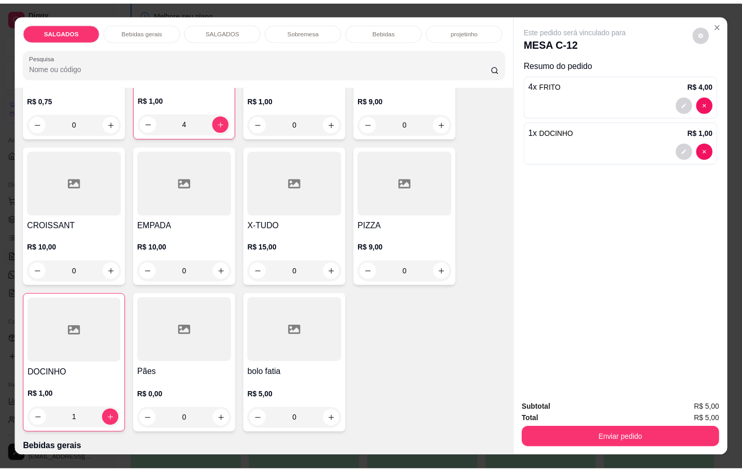
scroll to position [389, 0]
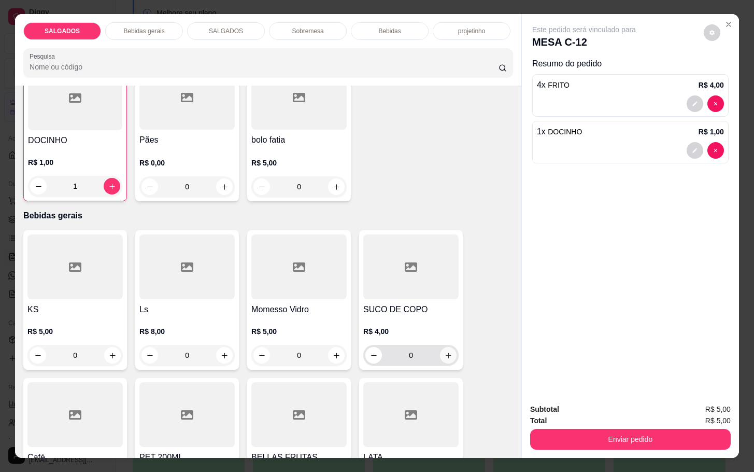
click at [445, 352] on icon "increase-product-quantity" at bounding box center [449, 355] width 8 height 8
type input "1"
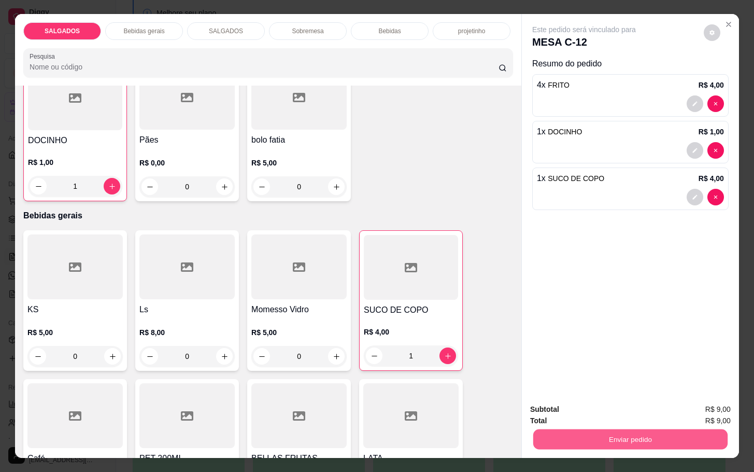
click at [597, 434] on button "Enviar pedido" at bounding box center [630, 439] width 194 height 20
click at [615, 400] on button "Registrar cliente" at bounding box center [633, 408] width 68 height 20
click at [666, 432] on button "Enviar pedido" at bounding box center [630, 439] width 201 height 21
click at [692, 414] on button "Enviar pedido" at bounding box center [702, 408] width 59 height 20
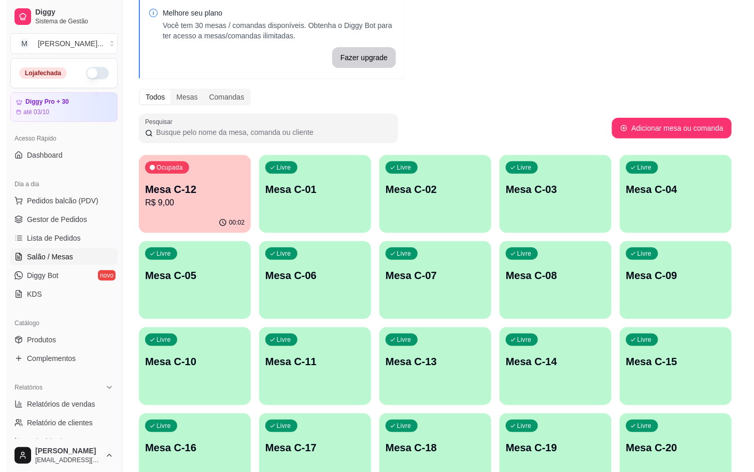
scroll to position [204, 0]
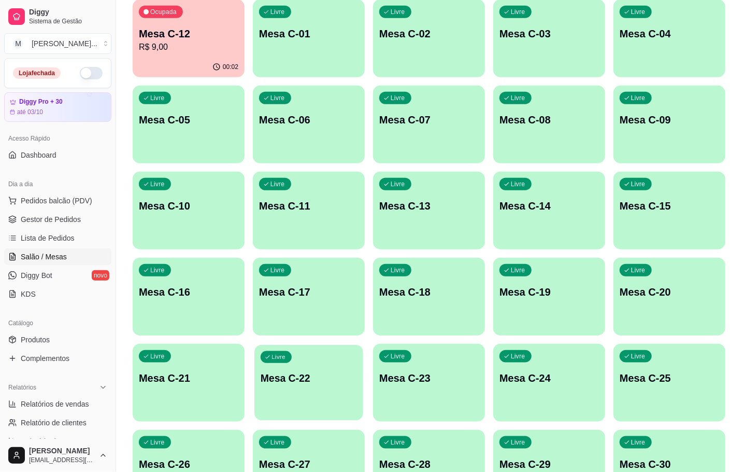
click at [317, 400] on div "Livre Mesa C-22" at bounding box center [309, 376] width 109 height 63
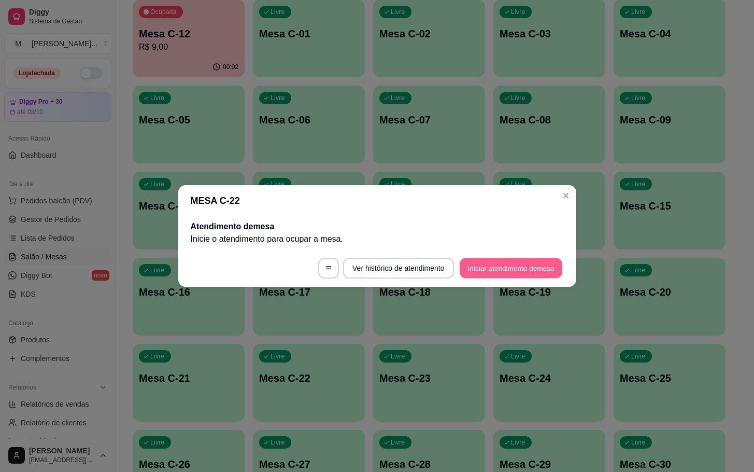
click at [518, 269] on button "Iniciar atendimento de mesa" at bounding box center [511, 268] width 103 height 20
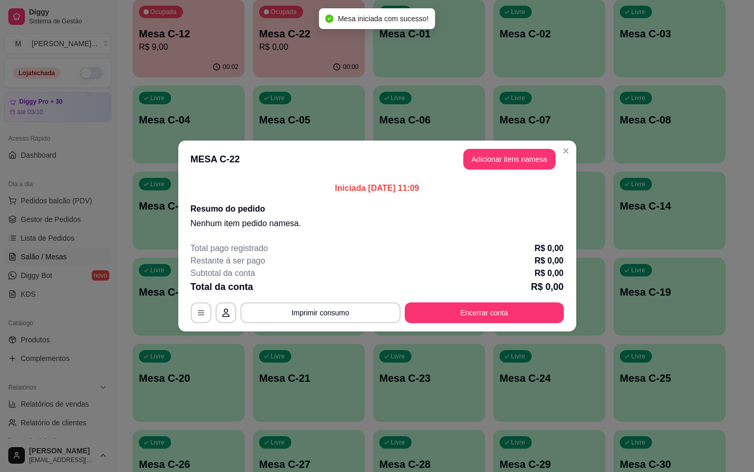
click at [518, 179] on div "Iniciada [DATE] 11:09 Resumo do pedido Nenhum item pedido na mesa ." at bounding box center [377, 206] width 398 height 56
click at [522, 164] on button "Adicionar itens na mesa" at bounding box center [509, 159] width 92 height 21
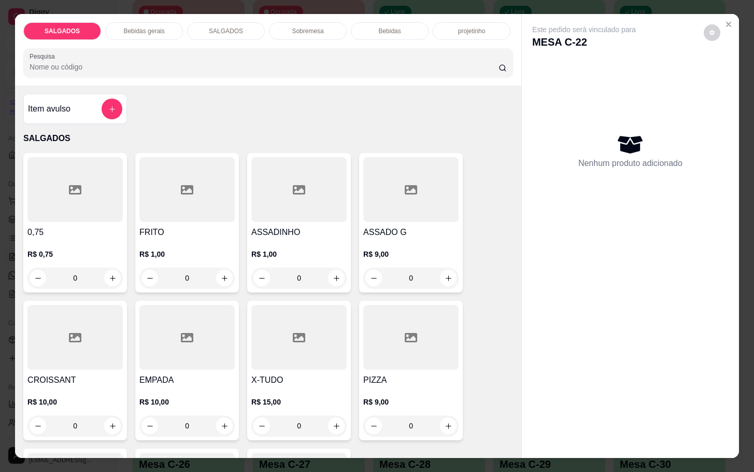
click at [303, 272] on input "0" at bounding box center [299, 278] width 58 height 21
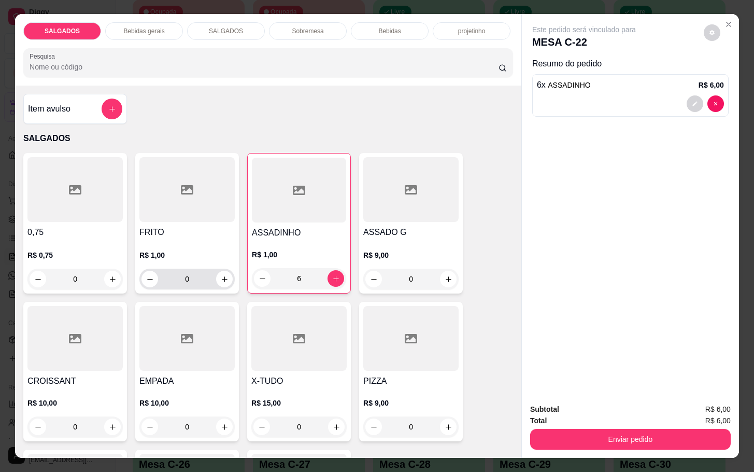
type input "6"
click at [195, 274] on input "0" at bounding box center [187, 279] width 58 height 21
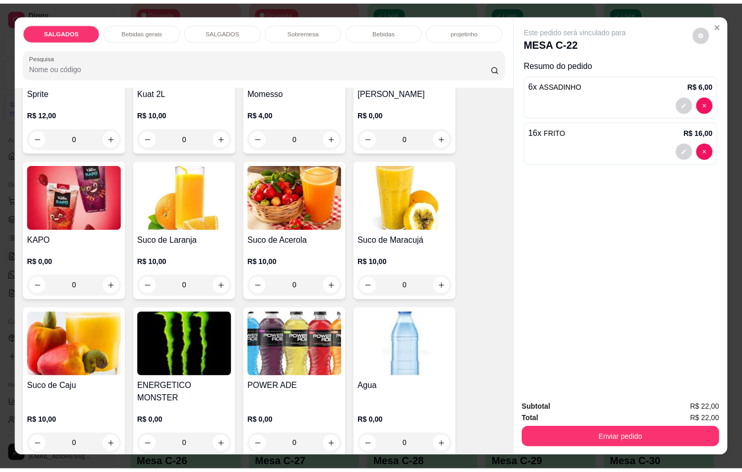
scroll to position [1866, 0]
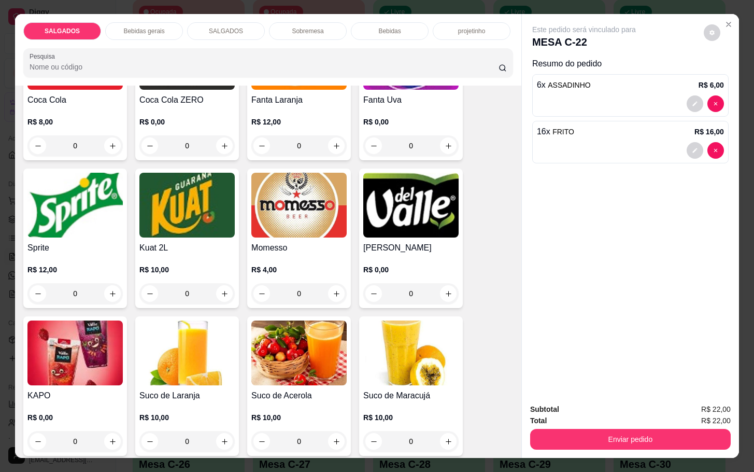
type input "16"
click at [287, 223] on img at bounding box center [298, 205] width 95 height 65
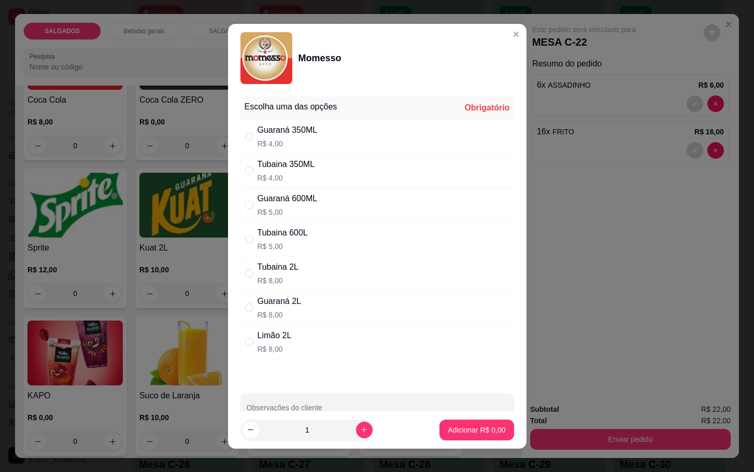
click at [273, 305] on div "Guaraná 2L" at bounding box center [280, 301] width 44 height 12
radio input "true"
click at [465, 425] on p "Adicionar R$ 8,00" at bounding box center [477, 430] width 56 height 10
type input "1"
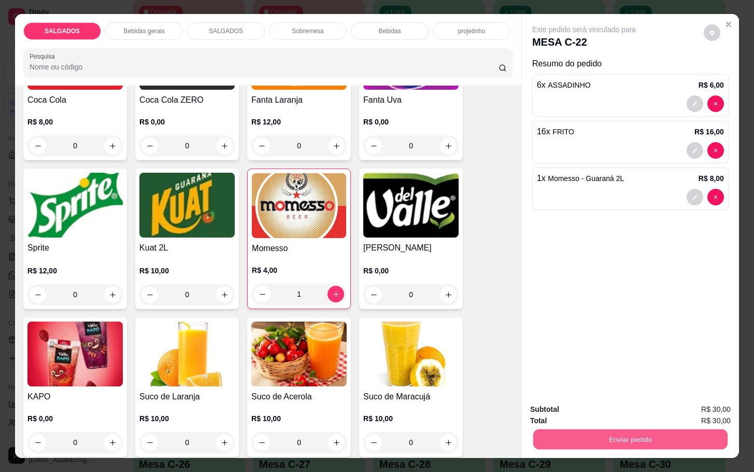
click at [627, 434] on button "Enviar pedido" at bounding box center [630, 439] width 194 height 20
click at [709, 407] on button "Enviar pedido" at bounding box center [702, 408] width 59 height 20
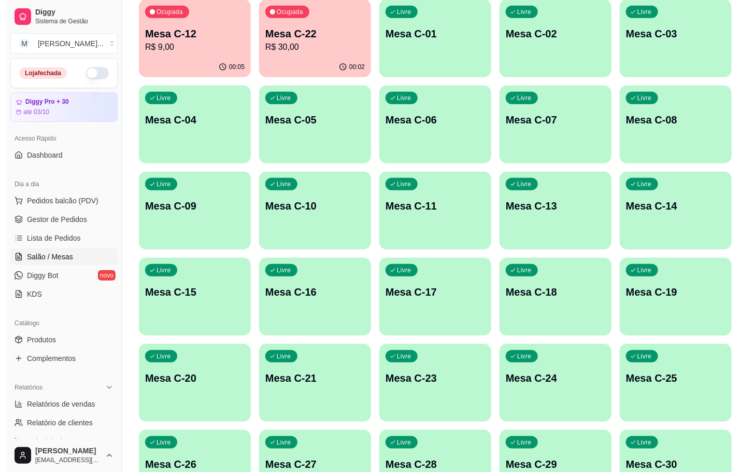
scroll to position [282, 0]
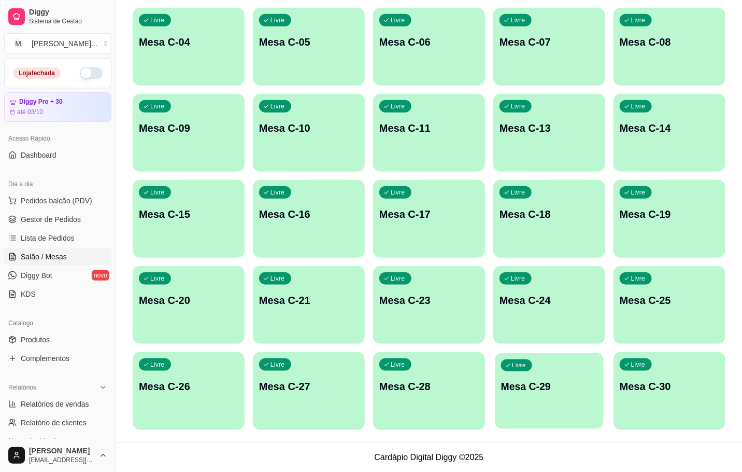
click at [555, 362] on div "Livre Mesa C-29" at bounding box center [549, 384] width 109 height 63
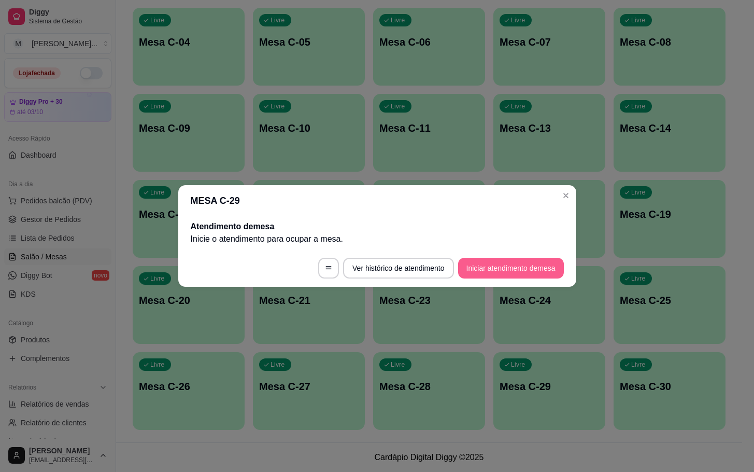
click at [488, 273] on button "Iniciar atendimento de mesa" at bounding box center [511, 268] width 106 height 21
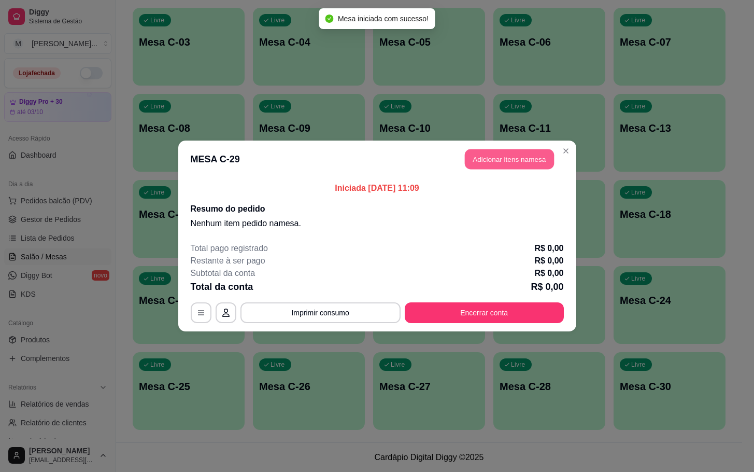
click at [513, 151] on button "Adicionar itens na mesa" at bounding box center [509, 159] width 89 height 20
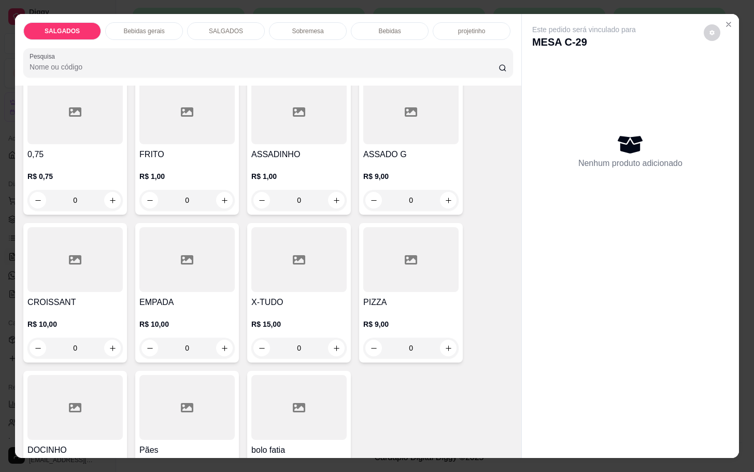
scroll to position [0, 0]
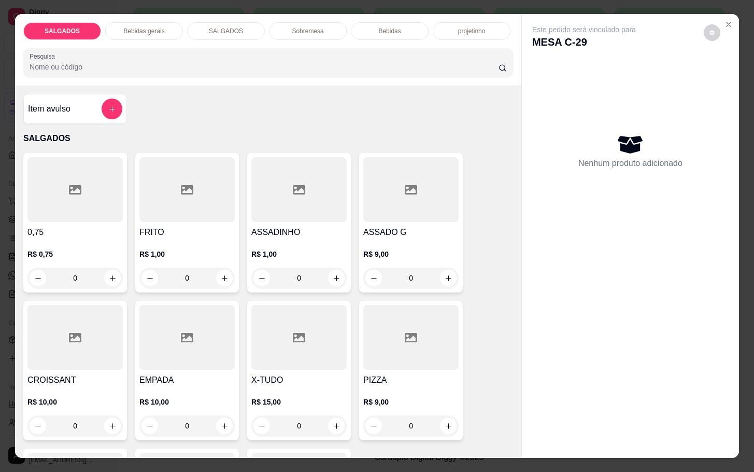
click at [204, 271] on input "0" at bounding box center [187, 278] width 58 height 21
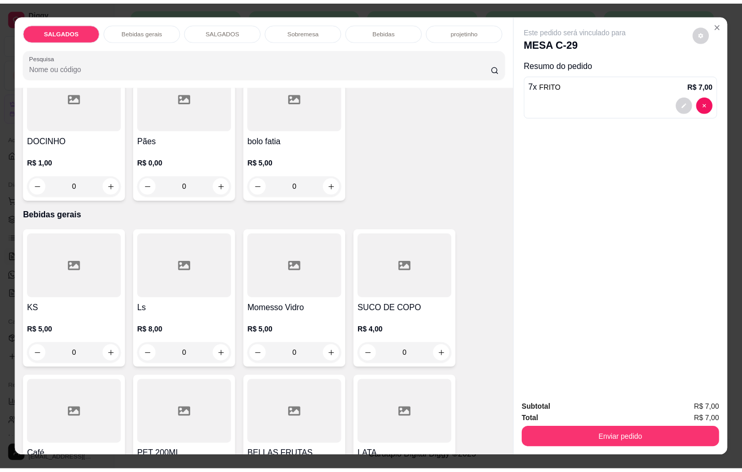
scroll to position [467, 0]
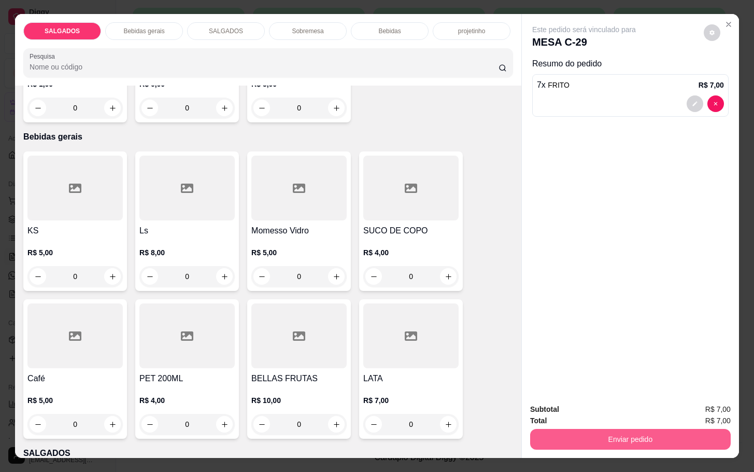
type input "7"
click at [568, 432] on button "Enviar pedido" at bounding box center [630, 439] width 201 height 21
click at [691, 400] on button "Enviar pedido" at bounding box center [702, 407] width 57 height 19
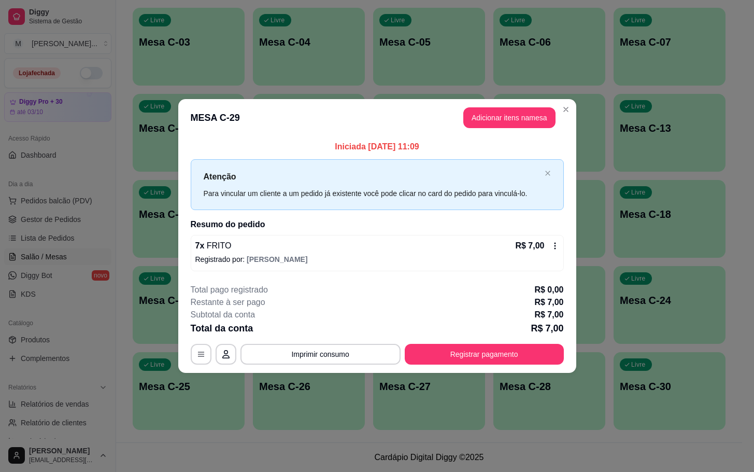
click at [565, 297] on footer "**********" at bounding box center [377, 323] width 398 height 97
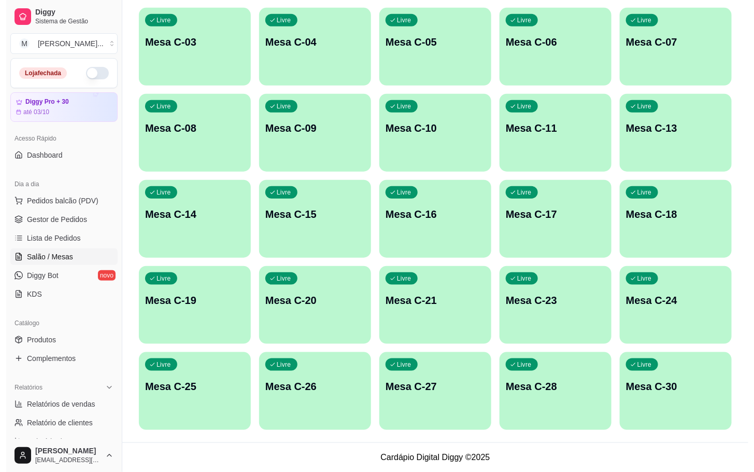
scroll to position [126, 0]
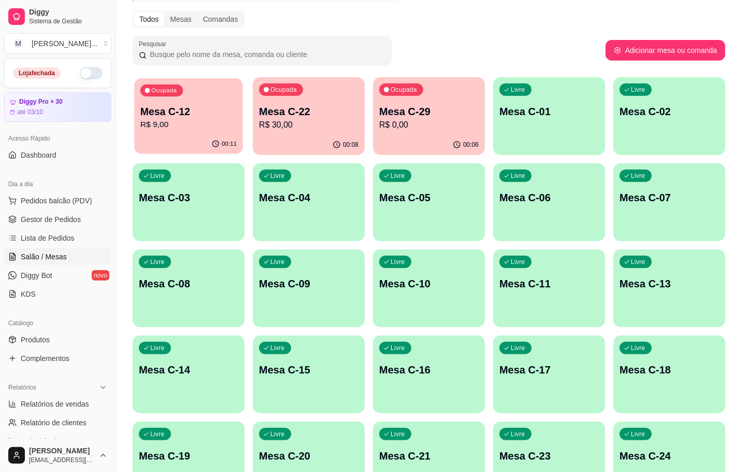
click at [185, 120] on p "R$ 9,00" at bounding box center [188, 125] width 96 height 12
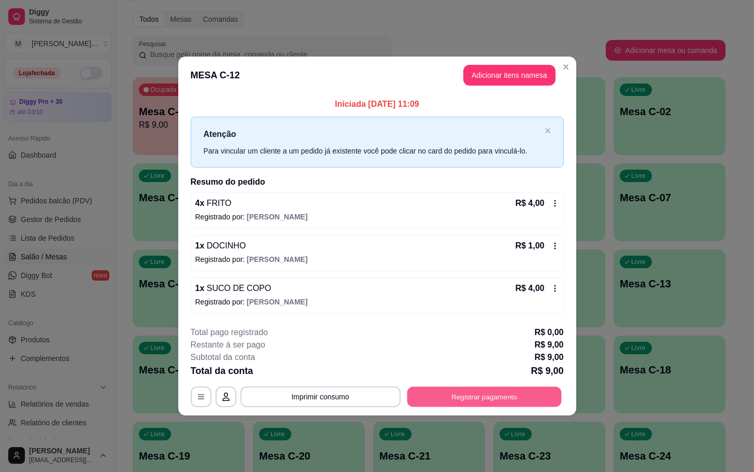
click at [442, 397] on button "Registrar pagamento" at bounding box center [484, 396] width 154 height 20
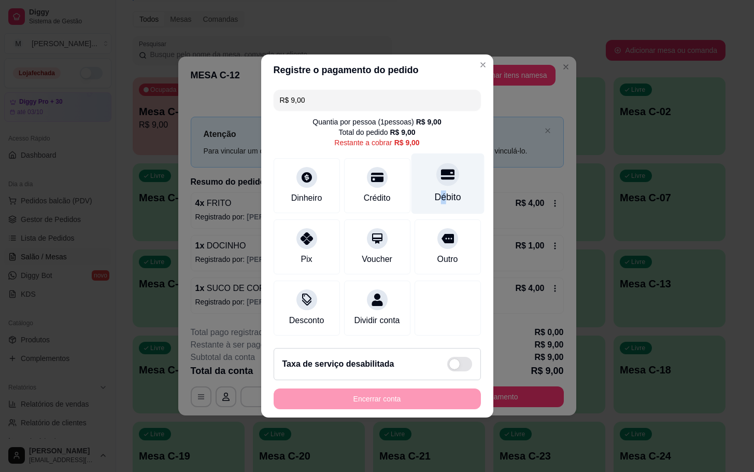
click at [437, 190] on div "Débito" at bounding box center [447, 196] width 26 height 13
type input "R$ 0,00"
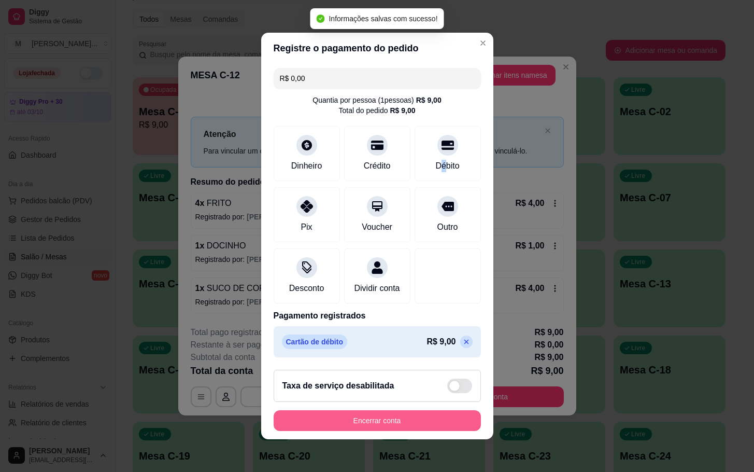
click at [445, 431] on button "Encerrar conta" at bounding box center [377, 420] width 207 height 21
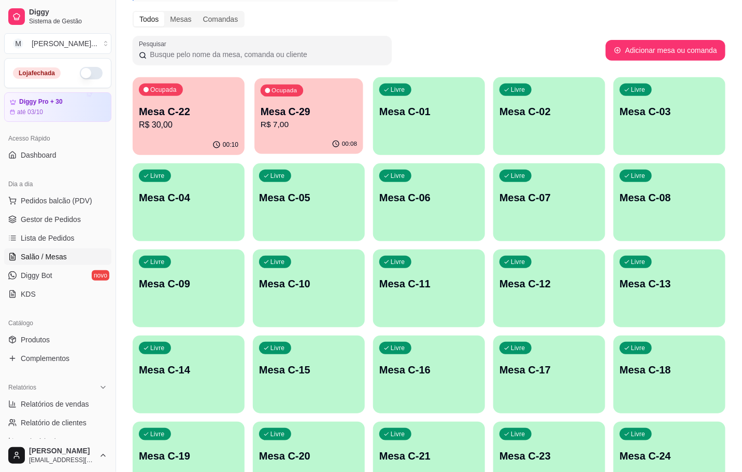
click at [288, 120] on p "R$ 7,00" at bounding box center [309, 125] width 96 height 12
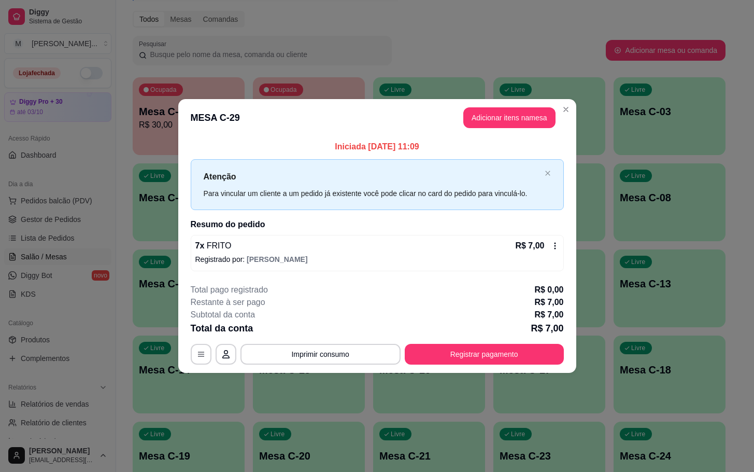
click at [516, 372] on footer "**********" at bounding box center [377, 323] width 398 height 97
click at [515, 370] on footer "**********" at bounding box center [377, 323] width 398 height 97
click at [515, 347] on button "Registrar pagamento" at bounding box center [484, 354] width 154 height 20
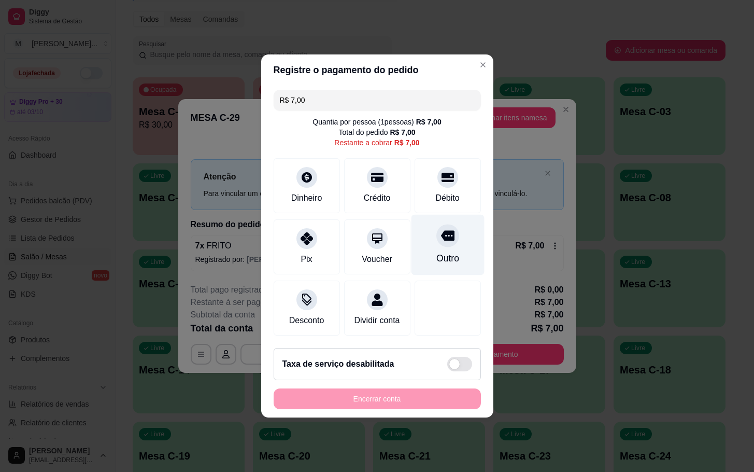
click at [420, 232] on div "Outro" at bounding box center [447, 245] width 73 height 61
type input "R$ 0,00"
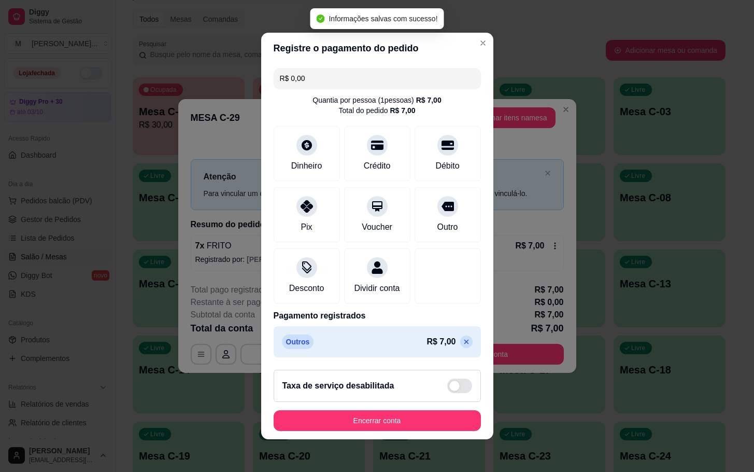
click at [377, 431] on button "Encerrar conta" at bounding box center [377, 420] width 207 height 21
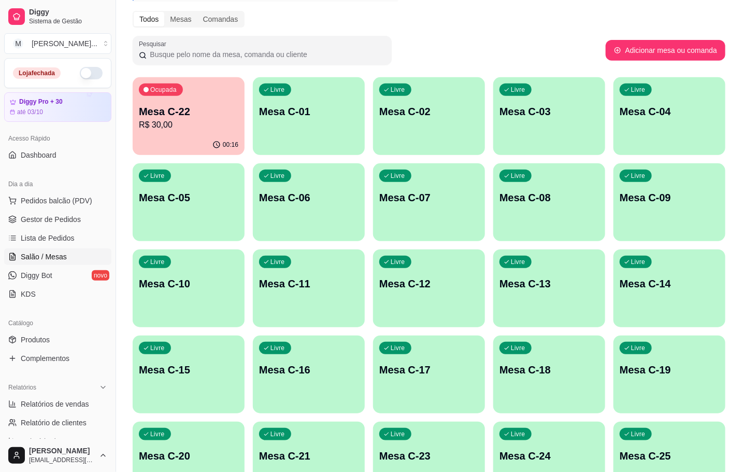
drag, startPoint x: 114, startPoint y: 135, endPoint x: 124, endPoint y: 129, distance: 12.5
click at [117, 131] on button "Toggle Sidebar" at bounding box center [115, 236] width 8 height 472
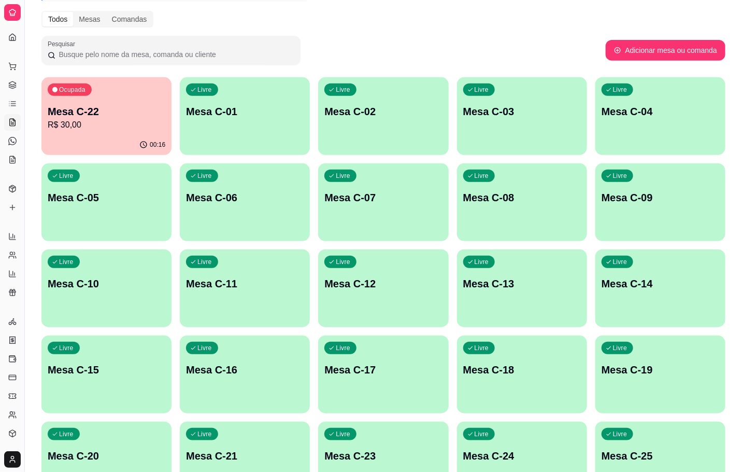
click at [139, 134] on div "Ocupada Mesa C-22 R$ 30,00" at bounding box center [106, 106] width 130 height 58
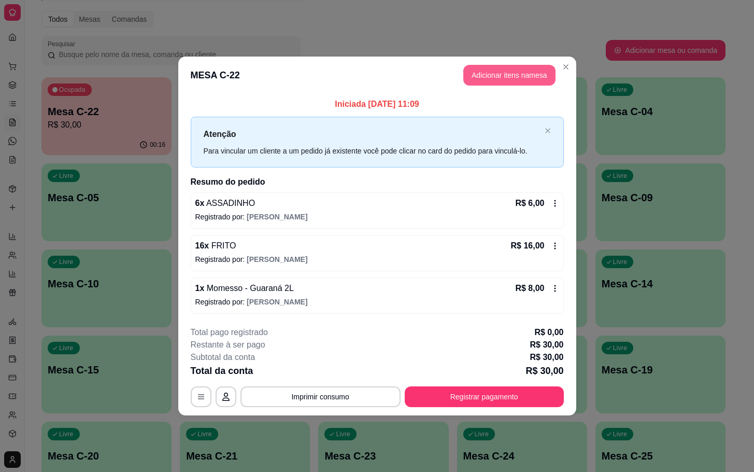
click at [521, 72] on button "Adicionar itens na mesa" at bounding box center [509, 75] width 92 height 21
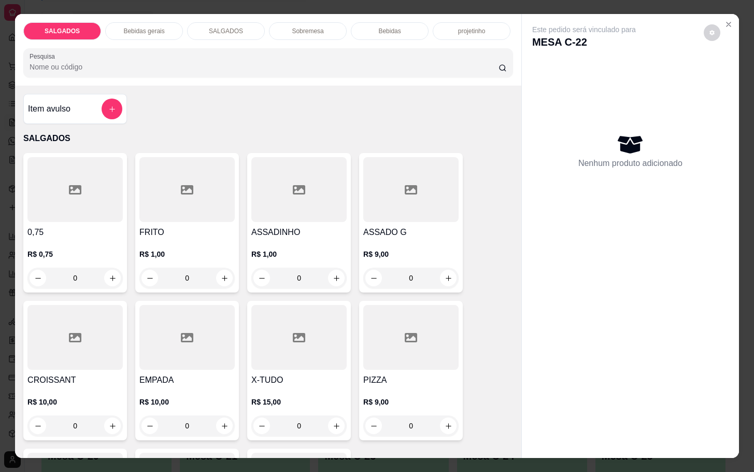
scroll to position [78, 0]
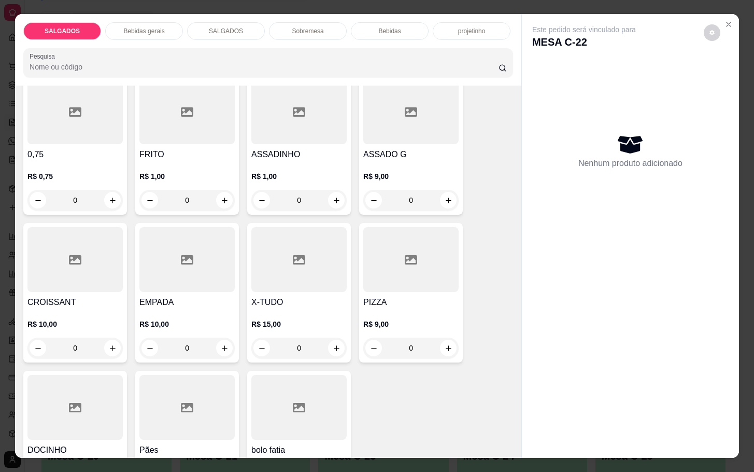
click at [54, 403] on div at bounding box center [74, 407] width 95 height 65
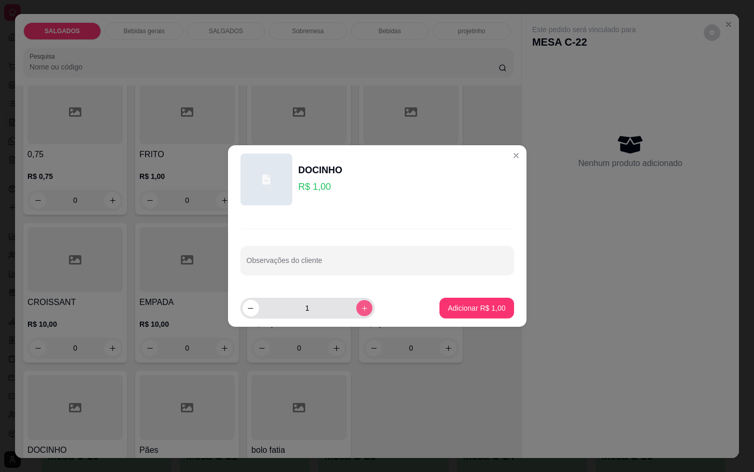
click at [358, 308] on button "increase-product-quantity" at bounding box center [364, 308] width 16 height 16
click at [360, 308] on icon "increase-product-quantity" at bounding box center [364, 308] width 8 height 8
type input "4"
click at [445, 313] on button "Adicionar R$ 4,00" at bounding box center [477, 308] width 74 height 21
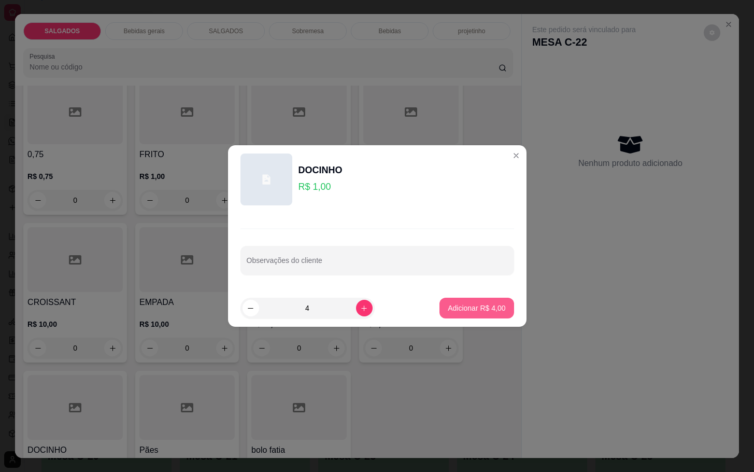
type input "4"
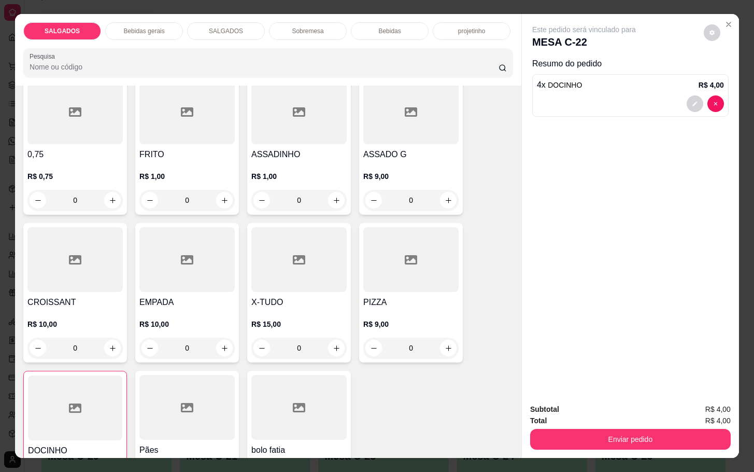
click at [310, 27] on p "Sobremesa" at bounding box center [308, 31] width 32 height 8
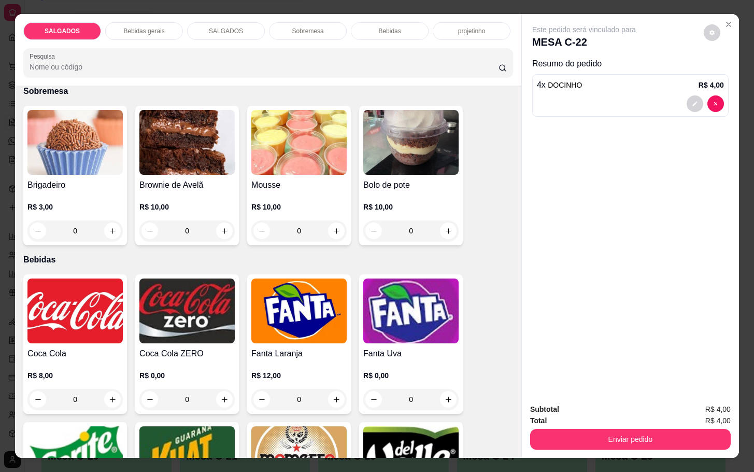
scroll to position [25, 0]
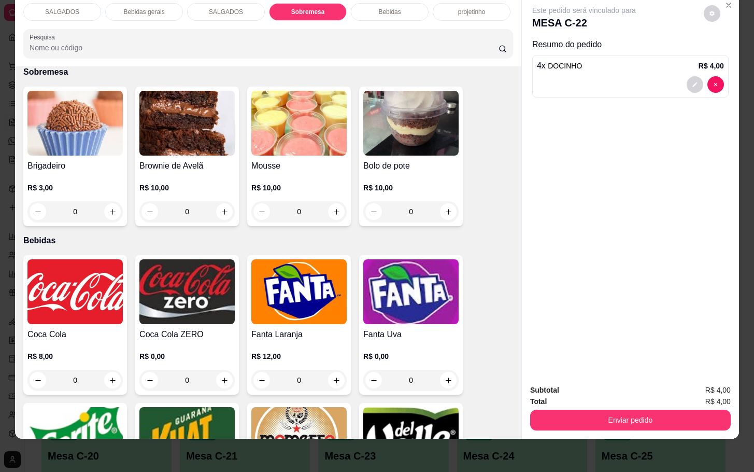
click at [184, 100] on img at bounding box center [186, 123] width 95 height 65
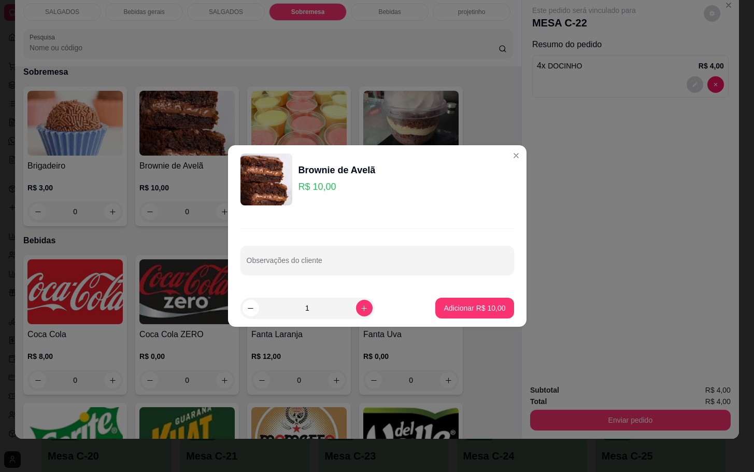
click at [464, 300] on button "Adicionar R$ 10,00" at bounding box center [474, 308] width 78 height 21
type input "1"
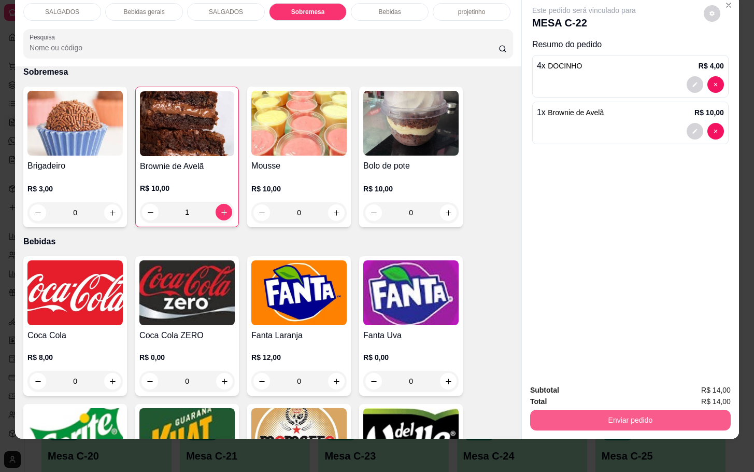
click at [607, 417] on button "Enviar pedido" at bounding box center [630, 420] width 201 height 21
click at [611, 377] on button "Registrar cliente" at bounding box center [633, 383] width 68 height 20
click at [689, 410] on button "Enviar pedido" at bounding box center [630, 420] width 201 height 21
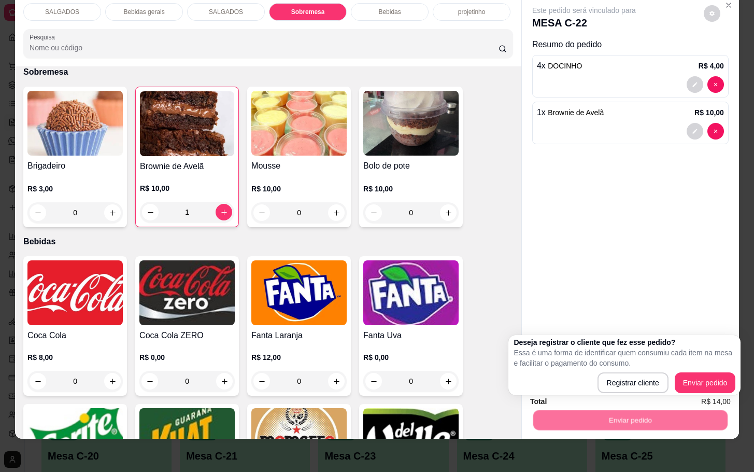
click at [688, 372] on div "Deseja registrar o cliente que fez esse pedido? Essa é uma forma de identificar…" at bounding box center [625, 365] width 222 height 56
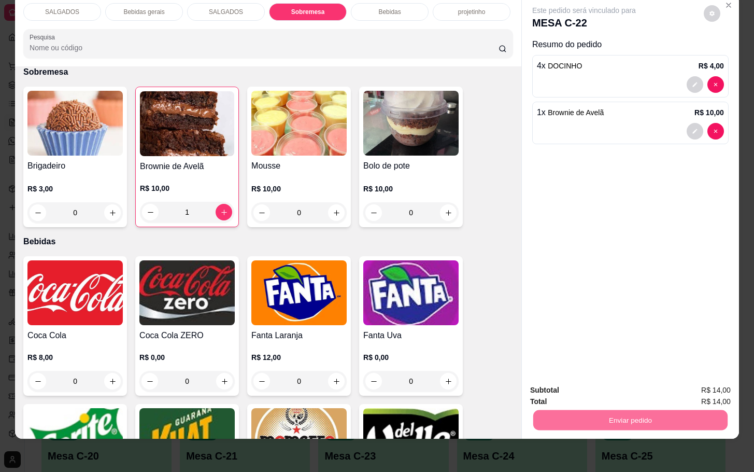
click at [699, 374] on button "Enviar pedido" at bounding box center [702, 382] width 57 height 19
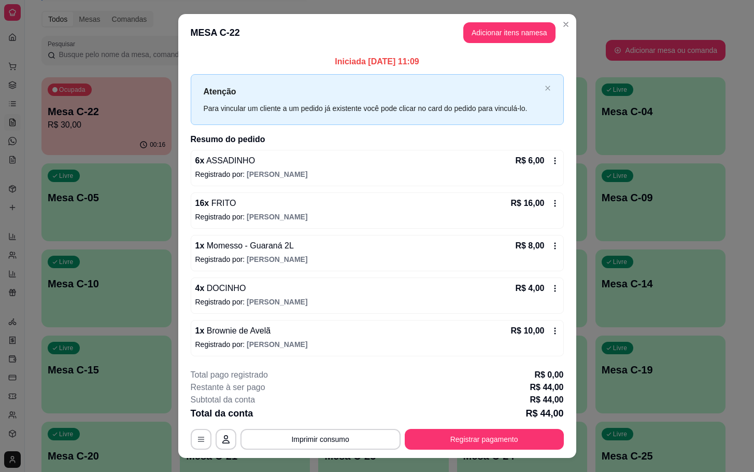
click at [451, 429] on div "**********" at bounding box center [377, 409] width 373 height 81
click at [451, 446] on button "Registrar pagamento" at bounding box center [484, 439] width 154 height 20
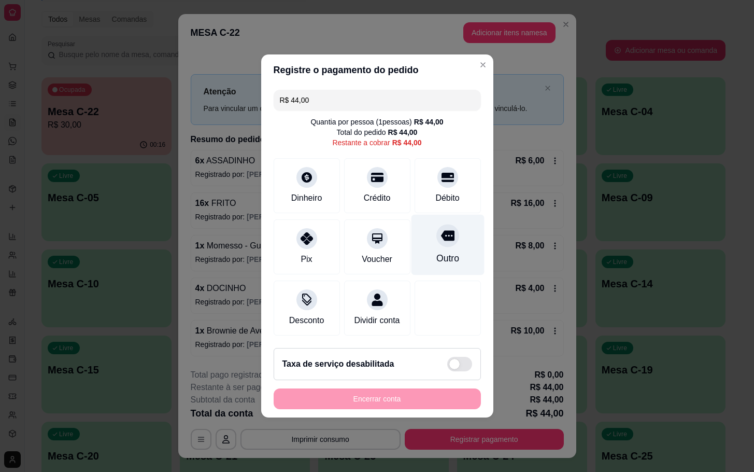
click at [432, 241] on div "Outro" at bounding box center [447, 245] width 73 height 61
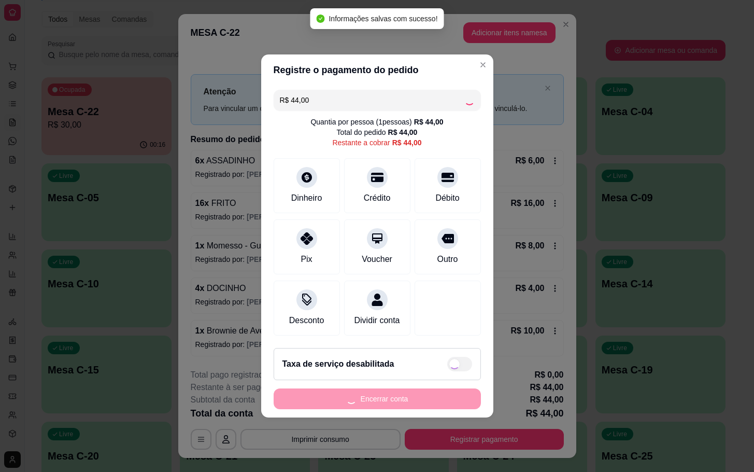
type input "R$ 0,00"
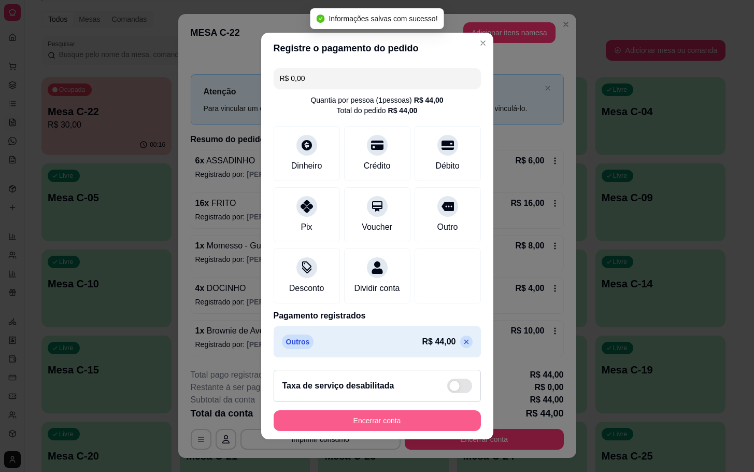
click at [387, 423] on button "Encerrar conta" at bounding box center [377, 420] width 207 height 21
